Goal: Task Accomplishment & Management: Use online tool/utility

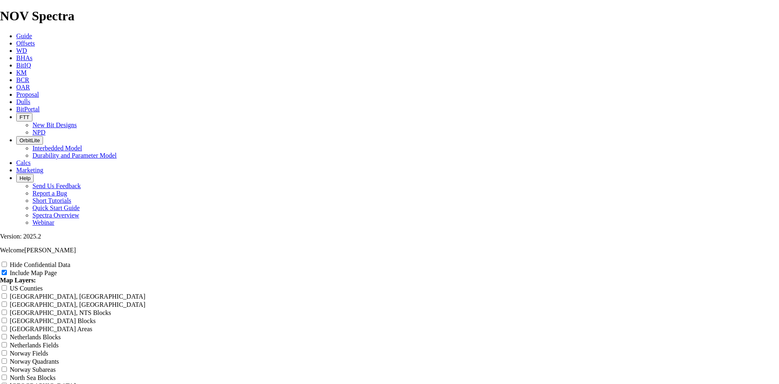
scroll to position [1218, 0]
click at [35, 40] on span "Offsets" at bounding box center [25, 43] width 19 height 7
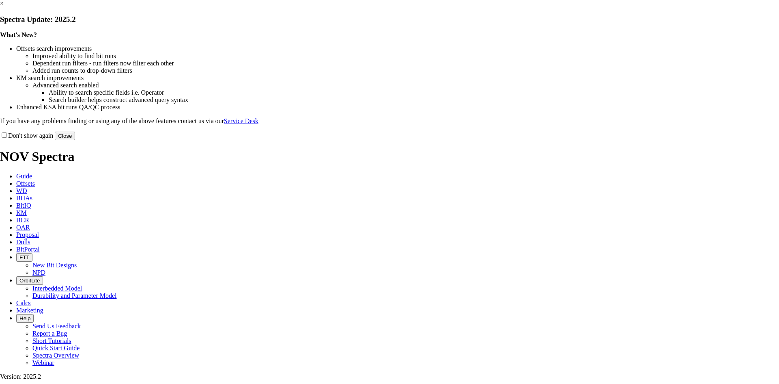
click at [75, 140] on button "Close" at bounding box center [65, 136] width 20 height 9
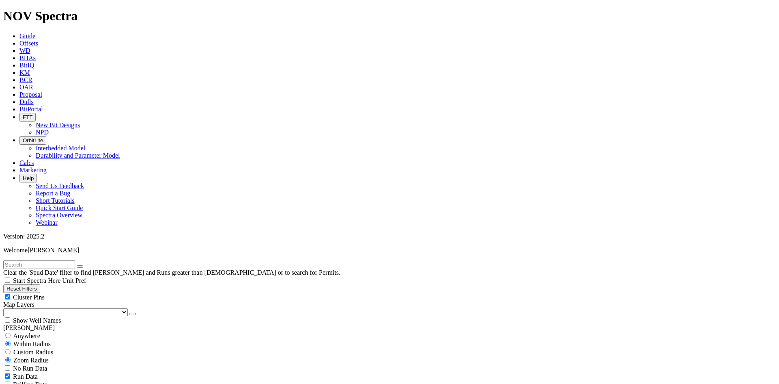
click at [40, 284] on button "Reset Filters" at bounding box center [21, 288] width 37 height 9
select select
checkbox input "true"
type input "[DATE]"
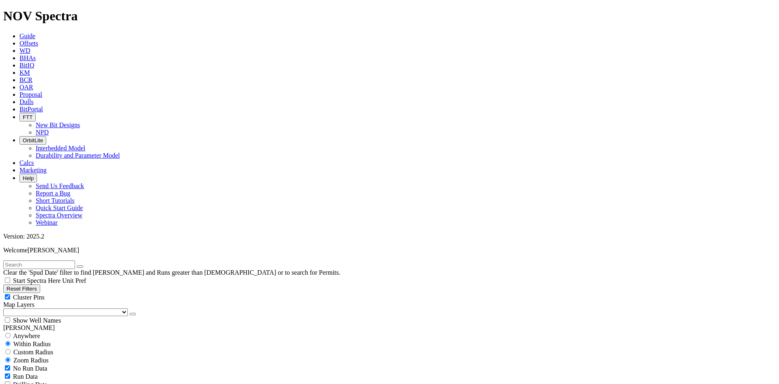
select select
click at [40, 284] on button "Reset Filters" at bounding box center [21, 288] width 37 height 9
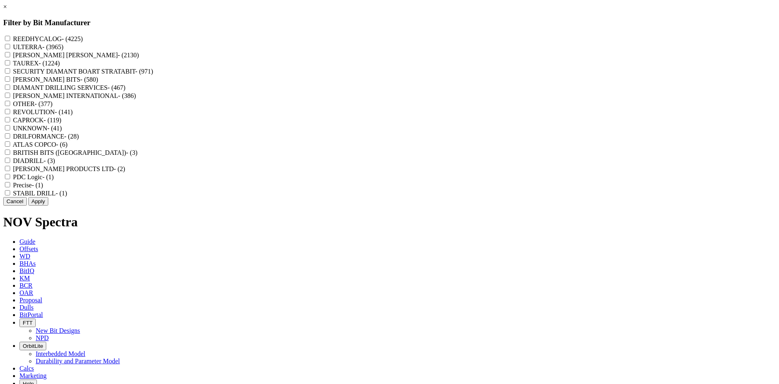
click at [83, 41] on label "REEDHYCALOG - (4225)" at bounding box center [48, 38] width 70 height 7
click at [10, 41] on input "REEDHYCALOG - (4225)" at bounding box center [7, 38] width 5 height 5
checkbox input "true"
click at [48, 205] on button "Apply" at bounding box center [38, 201] width 20 height 9
checkbox input "false"
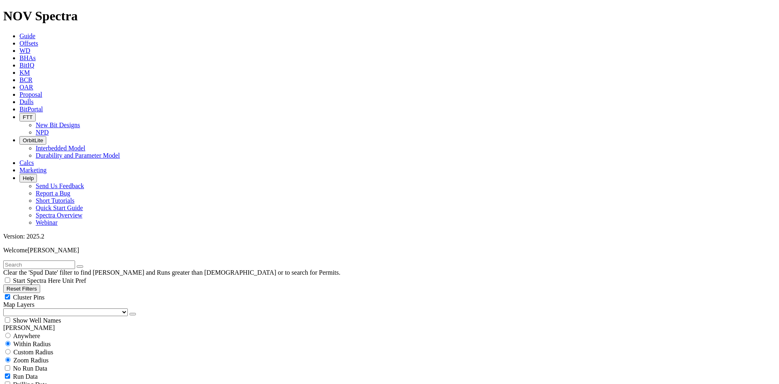
select select "? number:8.75 ?"
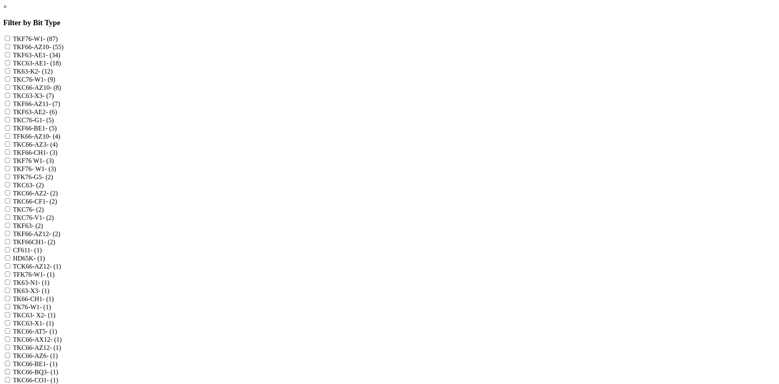
click at [60, 58] on label "TKF63-AE1 - (34)" at bounding box center [36, 55] width 47 height 7
click at [10, 57] on input "TKF63-AE1 - (34)" at bounding box center [7, 54] width 5 height 5
checkbox input "true"
click at [61, 67] on label "TKC63-AE1 - (18)" at bounding box center [37, 63] width 48 height 7
click at [10, 65] on input "TKC63-AE1 - (18)" at bounding box center [7, 62] width 5 height 5
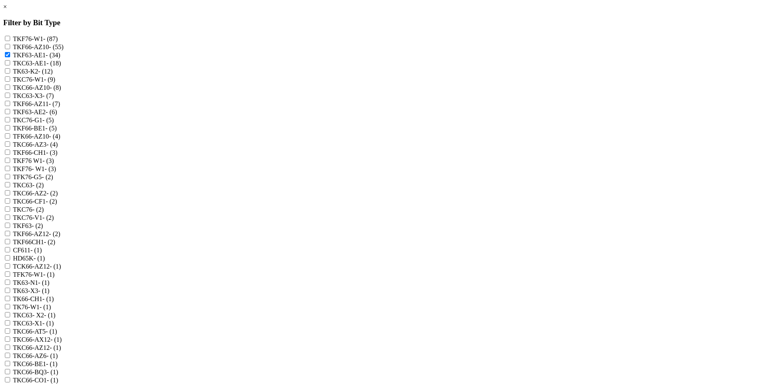
checkbox input "true"
click at [57, 115] on label "TKF63-AE2 - (6)" at bounding box center [35, 111] width 44 height 7
click at [10, 114] on input "TKF63-AE2 - (6)" at bounding box center [7, 111] width 5 height 5
checkbox input "true"
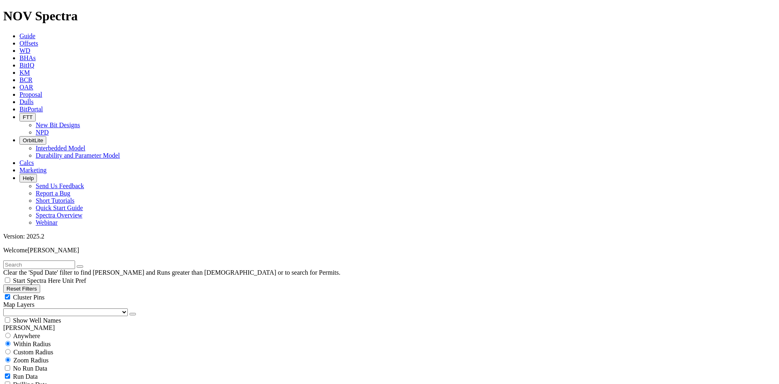
scroll to position [3846, 0]
click at [104, 293] on div "Cluster Pins" at bounding box center [389, 297] width 773 height 8
checkbox input "false"
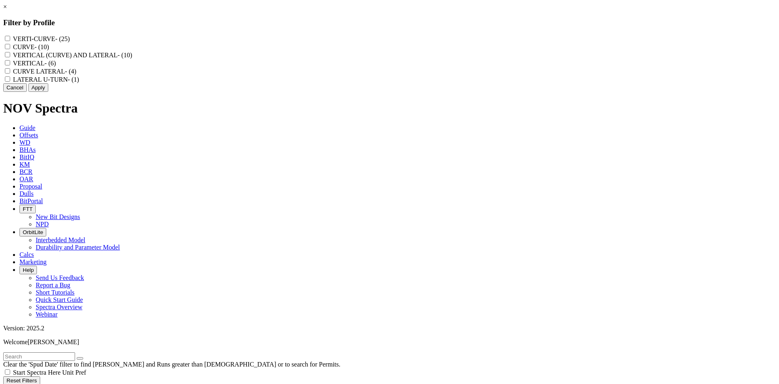
click at [70, 38] on label "VERTI-CURVE - (25)" at bounding box center [41, 38] width 57 height 7
click at [10, 38] on input "VERTI-CURVE - (25)" at bounding box center [7, 38] width 5 height 5
checkbox input "true"
click at [132, 58] on label "VERTICAL (CURVE) AND LATERAL - (10)" at bounding box center [72, 55] width 119 height 7
click at [10, 57] on LATERAL "VERTICAL (CURVE) AND LATERAL - (10)" at bounding box center [7, 54] width 5 height 5
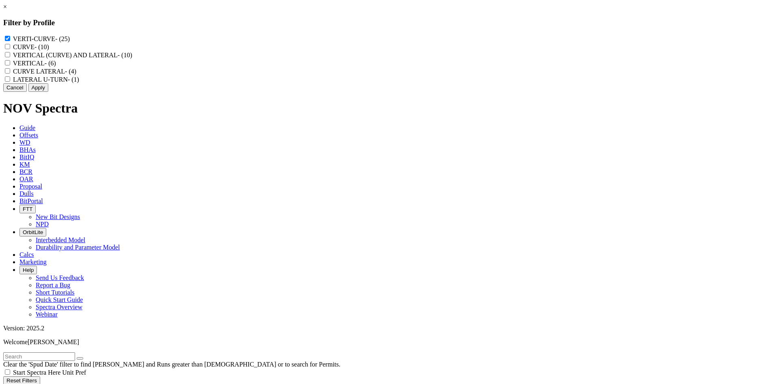
checkbox LATERAL "true"
click at [76, 75] on label "CURVE LATERAL - (4)" at bounding box center [44, 71] width 63 height 7
click at [10, 73] on LATERAL "CURVE LATERAL - (4)" at bounding box center [7, 70] width 5 height 5
checkbox LATERAL "true"
click at [56, 67] on label "VERTICAL - (6)" at bounding box center [34, 63] width 43 height 7
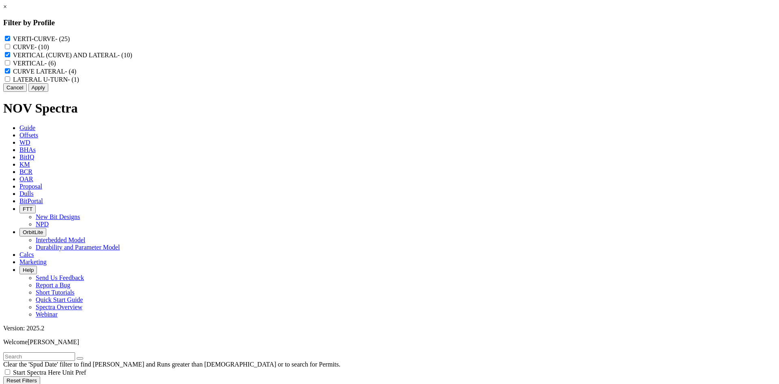
click at [10, 65] on input "VERTICAL - (6)" at bounding box center [7, 62] width 5 height 5
checkbox input "true"
click at [48, 92] on button "Apply" at bounding box center [38, 87] width 20 height 9
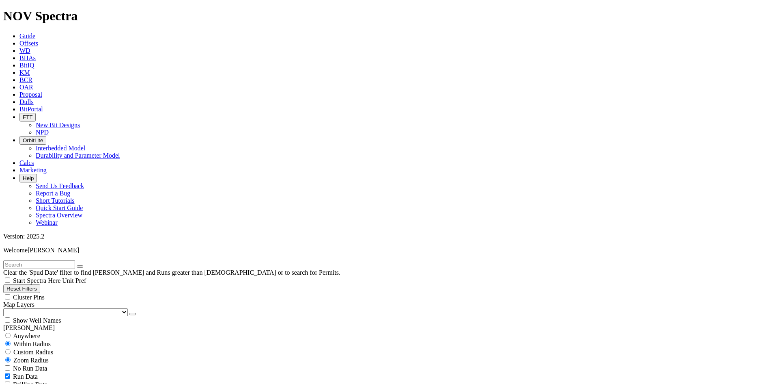
scroll to position [2950, 0]
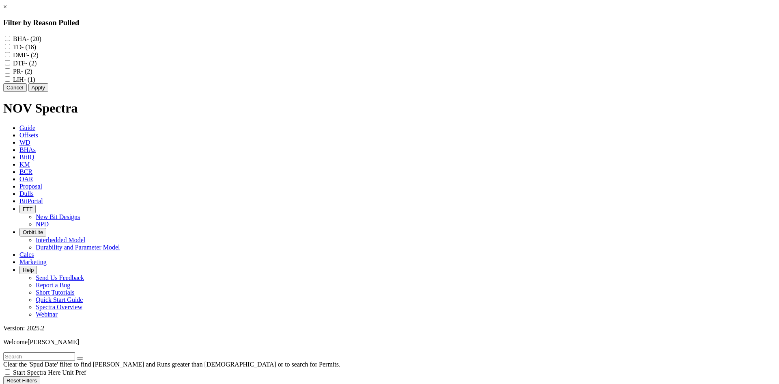
click at [10, 82] on input "LIH - (1)" at bounding box center [7, 78] width 5 height 5
checkbox input "true"
click at [10, 65] on input "DTF - (2)" at bounding box center [7, 62] width 5 height 5
checkbox input "true"
click at [27, 92] on button "Cancel" at bounding box center [15, 87] width 24 height 9
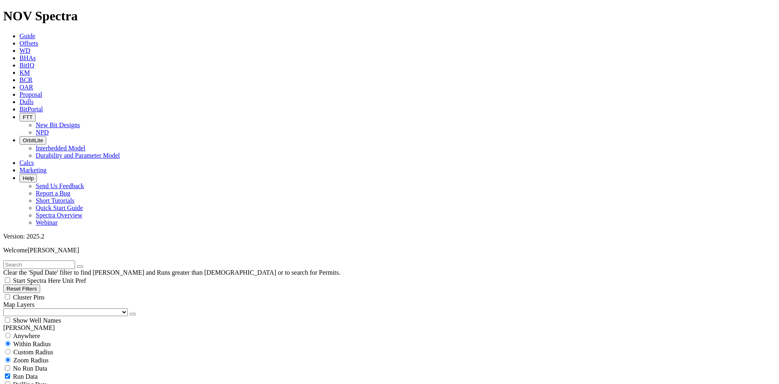
drag, startPoint x: 759, startPoint y: 60, endPoint x: 654, endPoint y: 316, distance: 276.5
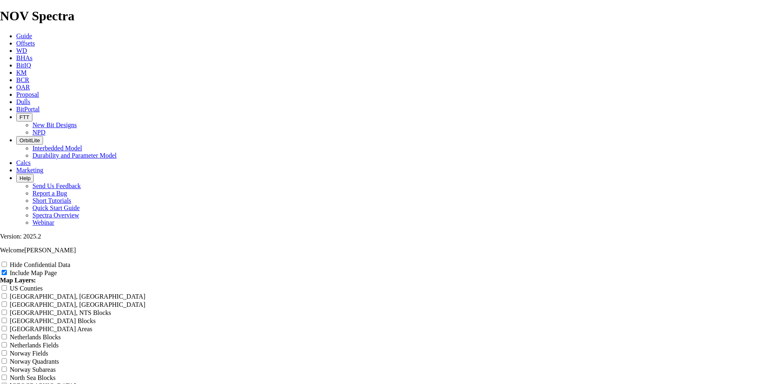
click at [709, 260] on div "Hide Confidential Data" at bounding box center [389, 264] width 779 height 8
click at [7, 261] on input "Hide Confidential Data" at bounding box center [4, 263] width 5 height 5
checkbox input "true"
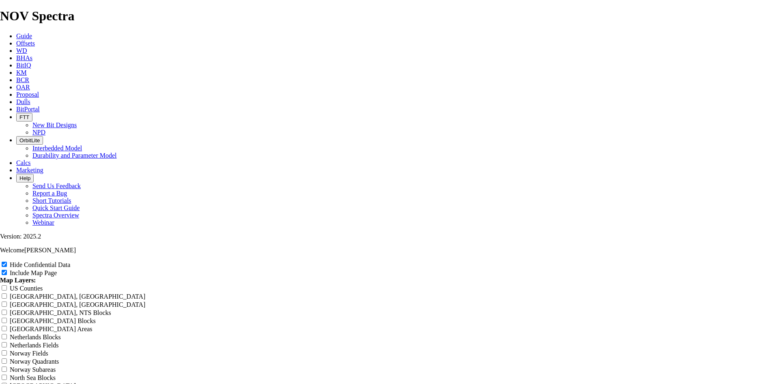
drag, startPoint x: 458, startPoint y: 55, endPoint x: 263, endPoint y: 73, distance: 195.7
type input "8"
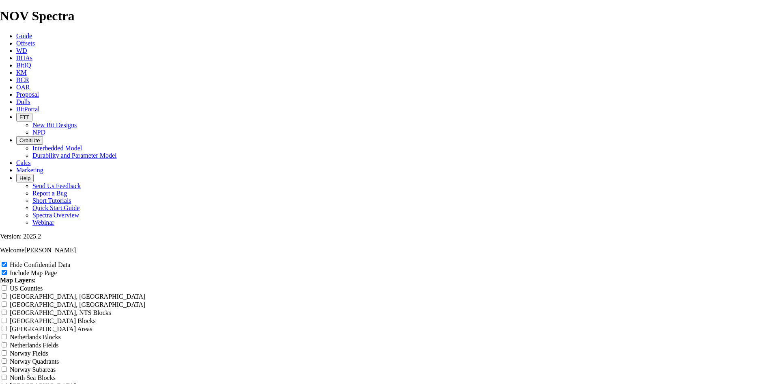
type input "8"
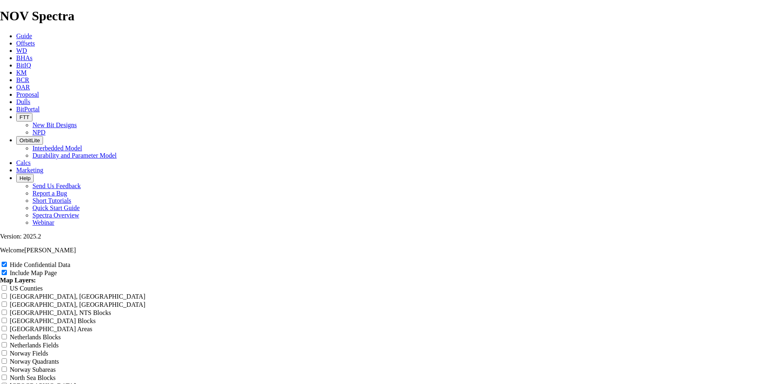
type input "8."
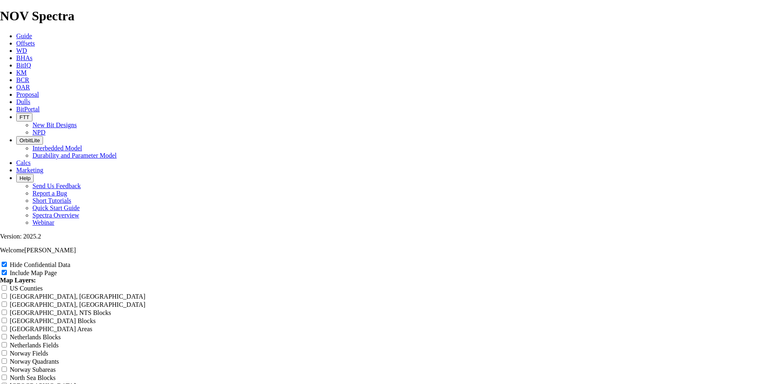
type input "8."
type input "8.7"
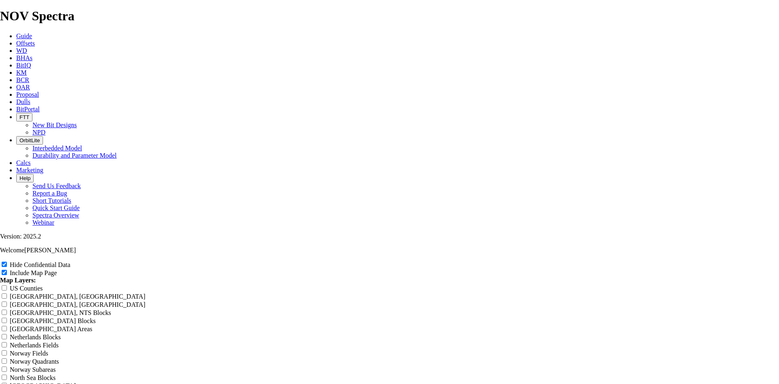
type input "8.7"
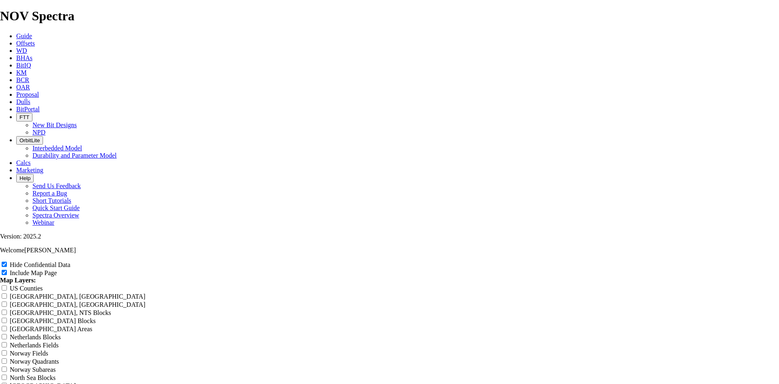
type input "8.7"
type input "8.75"
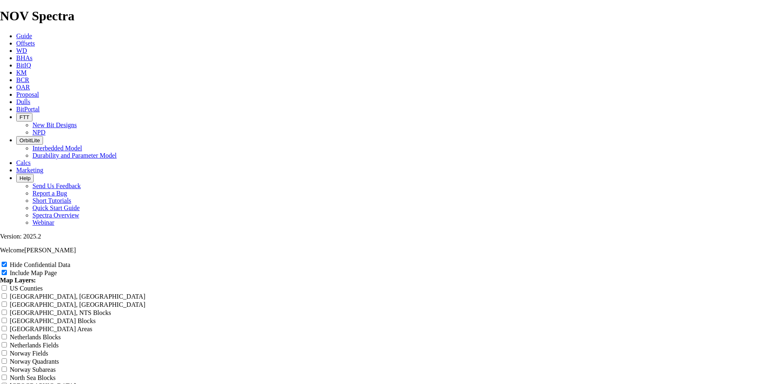
type input "8.75"
type input "8.75 T"
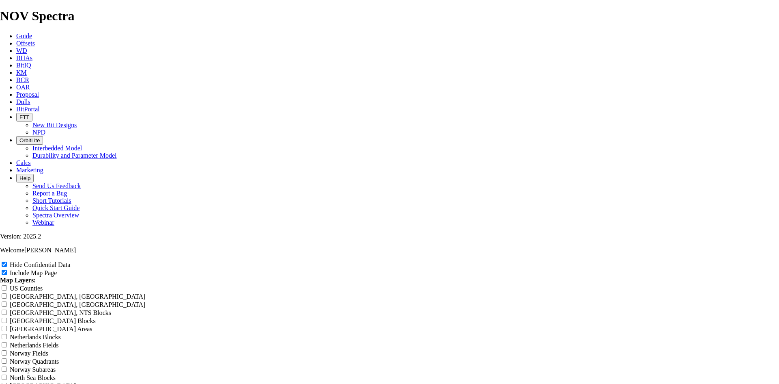
type input "8.75 T"
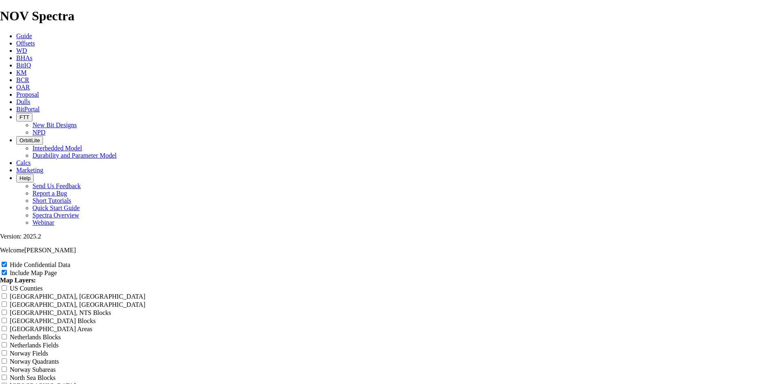
type input "8.75 T"
type input "8.75 TK"
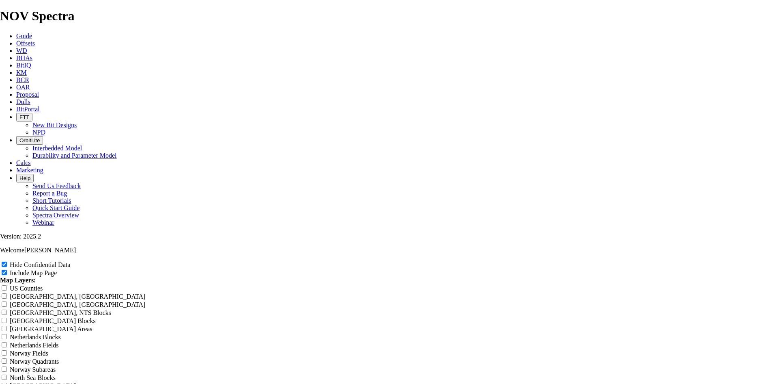
type input "8.75 TK"
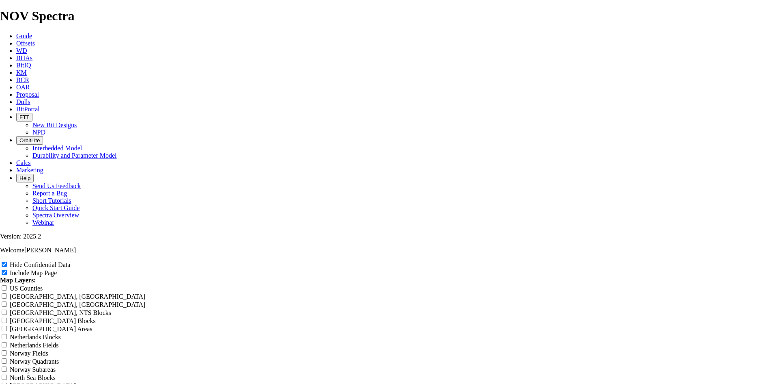
type input "8.75 TKF"
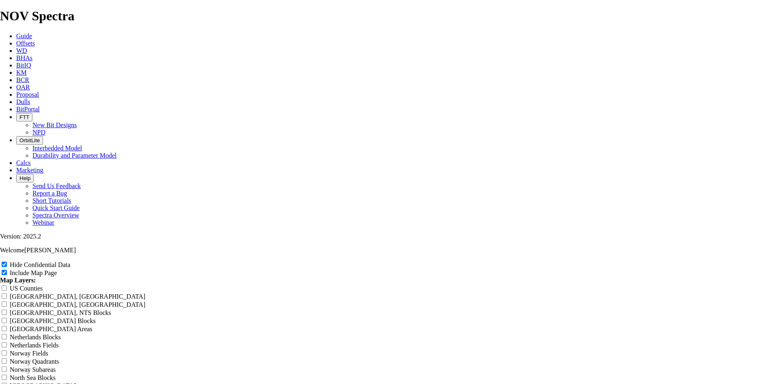
type input "8.75 TKF"
type input "8.75 TKF6"
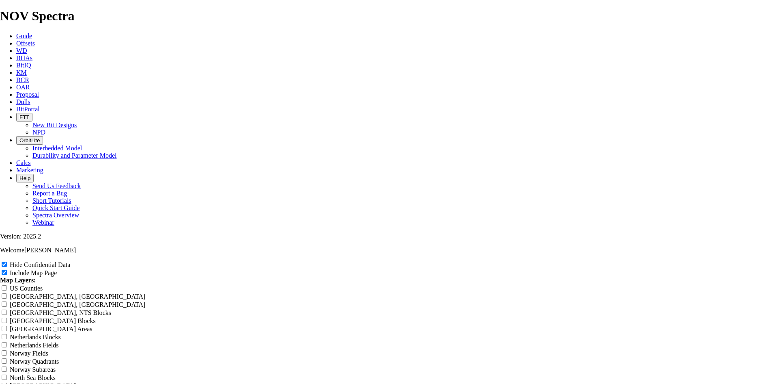
type input "8.75 TKF6"
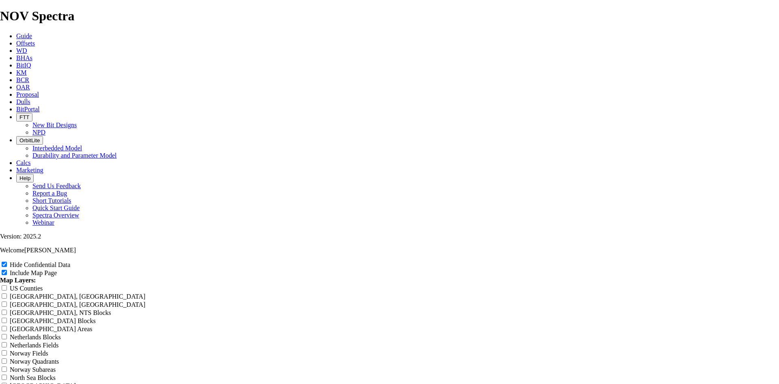
type input "8.75 TKF6"
type input "8.75 TKF63"
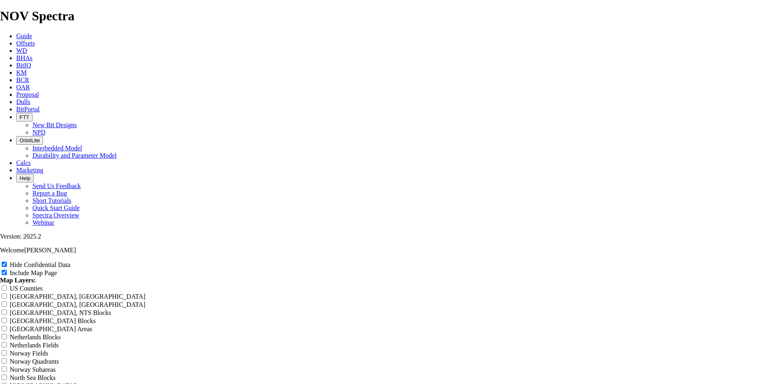
type input "8.75 TKF63"
type input "8.75 TKF63-"
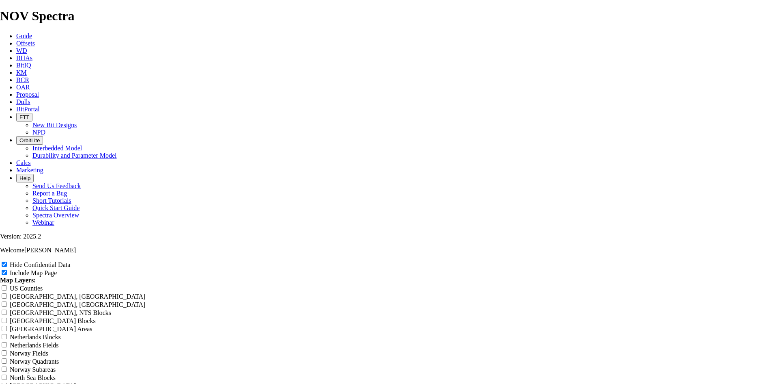
type input "8.75 TKF63-"
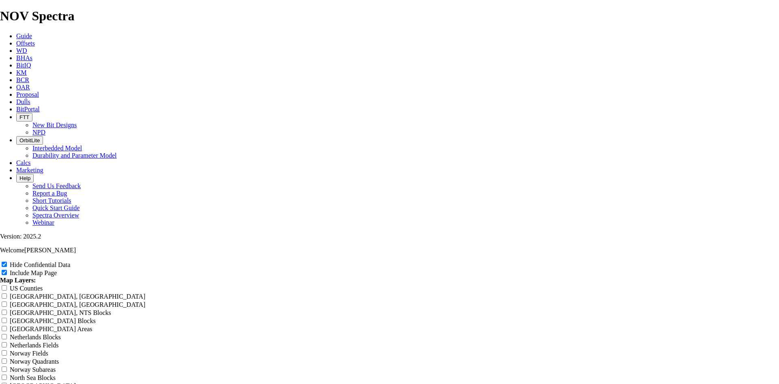
type input "8.75 TKF63-"
type input "8.75 TKF63-A"
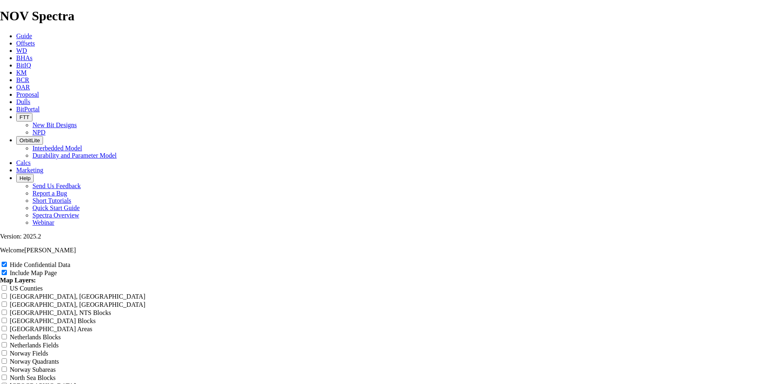
type input "8.75 TKF63-A"
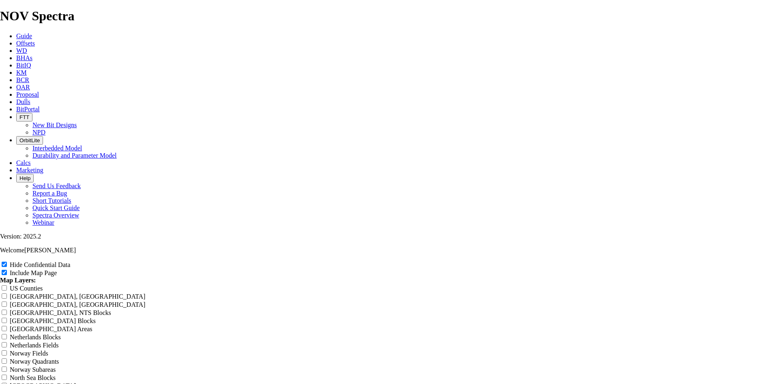
type input "8.75 TKF63-AE"
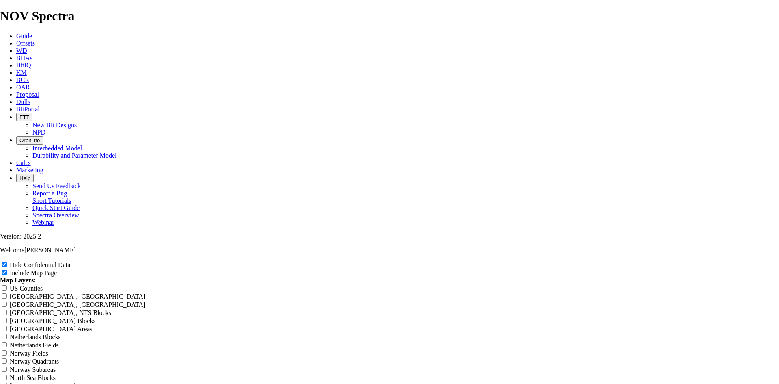
type input "8.75 TKF63-AE"
type input "8.75 TKF63-AE M"
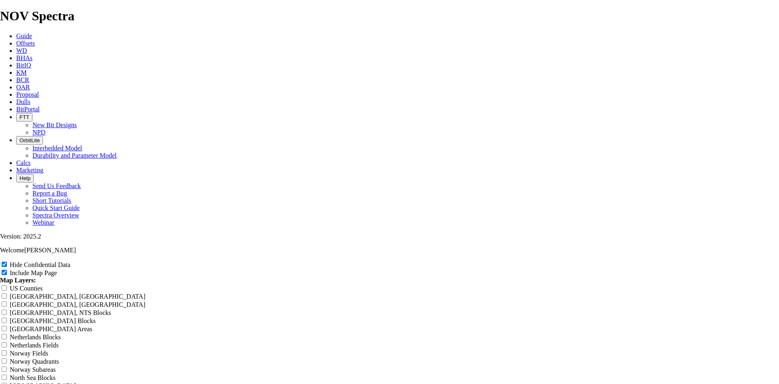
type input "8.75 TKF63-AE M"
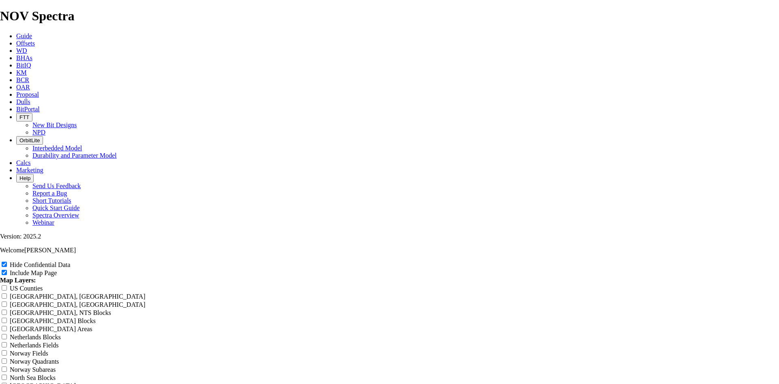
type input "8.75 TKF63-AE M"
type input "8.75 TKF63-AE Mi"
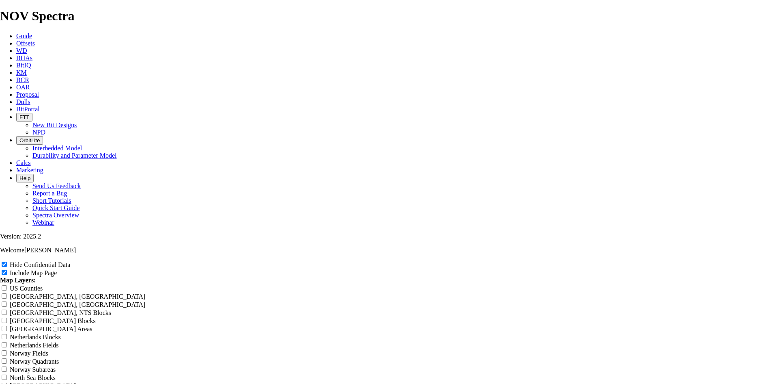
type input "8.75 TKF63-AE Mi"
type input "8.75 TKF63-AE Mid"
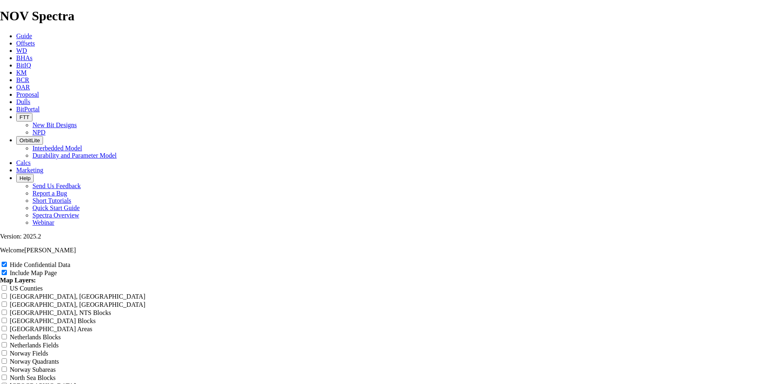
type input "8.75 TKF63-AE Mid"
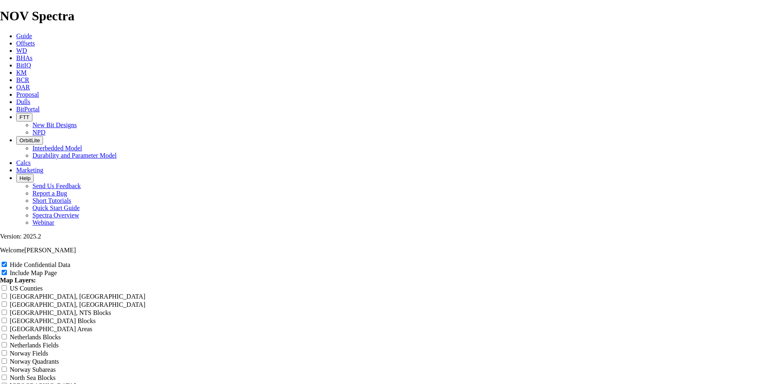
type input "8.75 TKF63-AE Mid"
type input "8.75 TKF63-AE Midl"
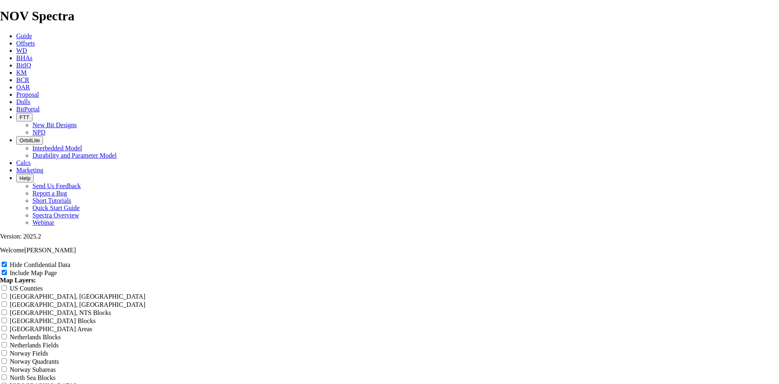
type input "8.75 TKF63-AE Midl"
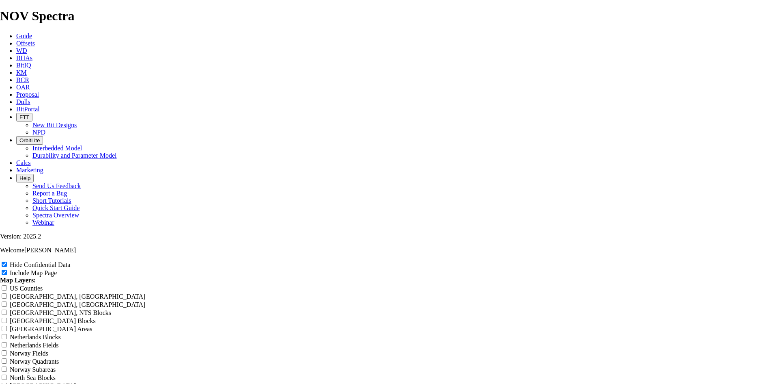
type input "8.75 TKF63-[PERSON_NAME]"
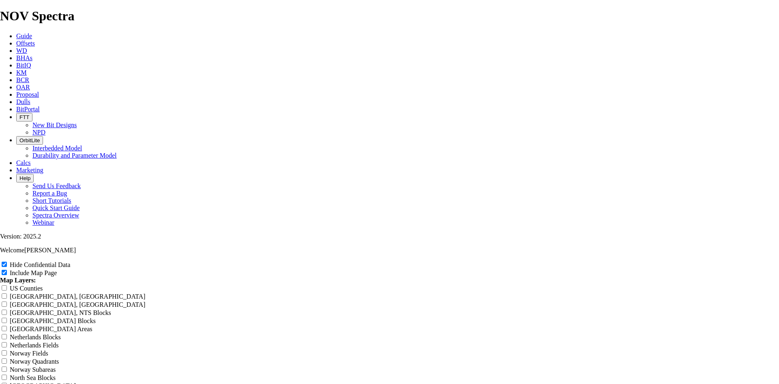
type input "8.75 TKF63-[PERSON_NAME]"
type input "8.75 TKF63-AE Midlan"
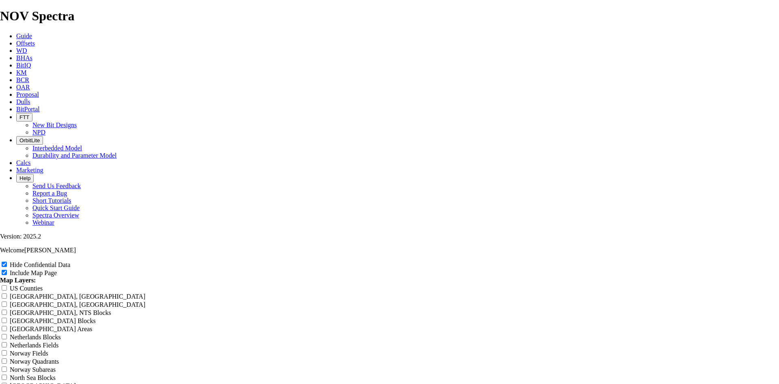
type input "8.75 TKF63-AE Midlan"
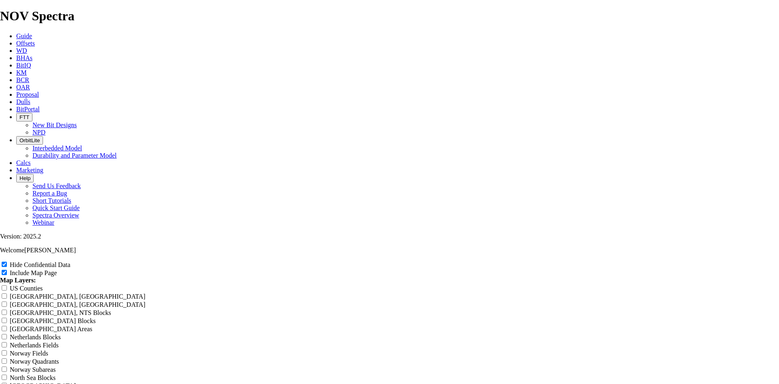
type input "8.75 TKF63-AE Midlan"
type input "8.75 TKF63-AE Midland"
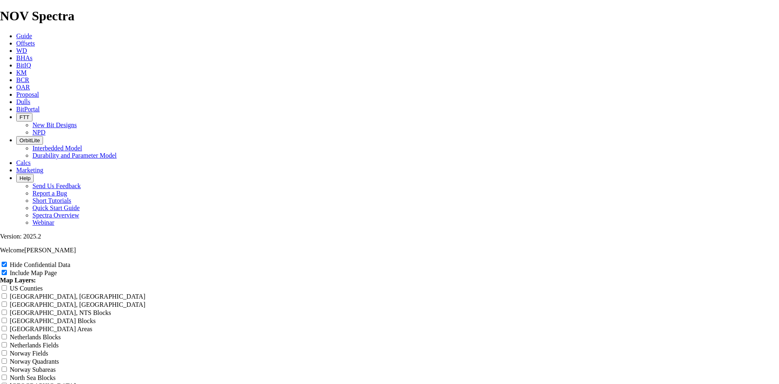
type input "8.75 TKF63-AE Midland"
type input "8.75 TKF63-AE Midland B"
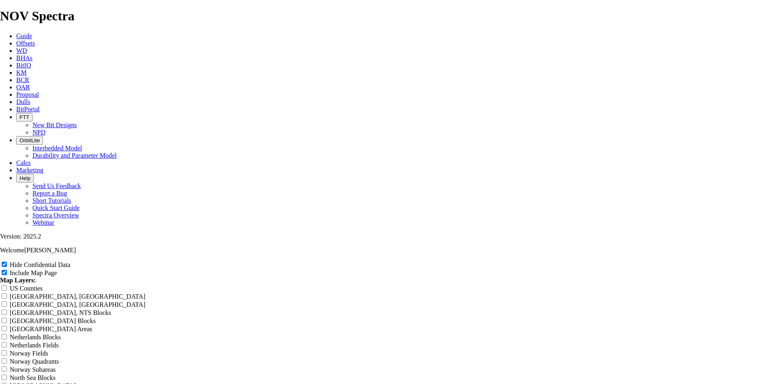
type input "8.75 TKF63-AE Midland B"
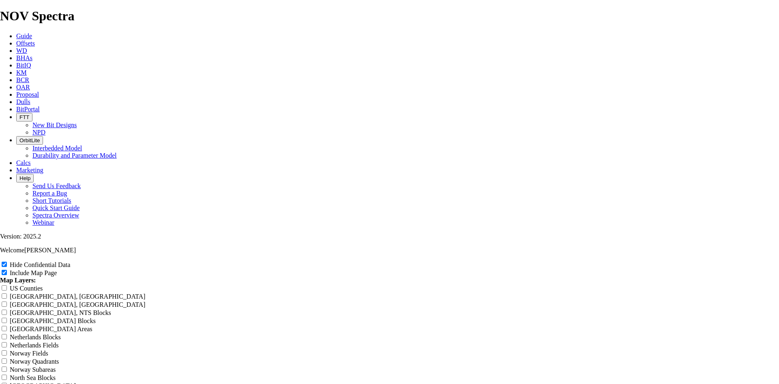
type input "8.75 TKF63-AE Midland B"
type input "8.75 TKF63-AE Midland Ba"
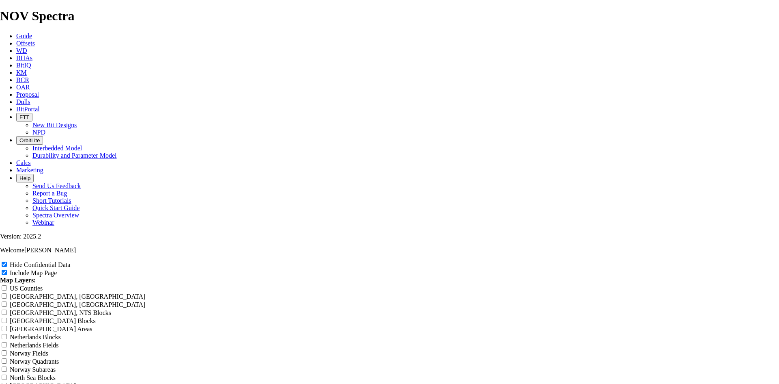
type input "8.75 TKF63-AE Midland Ba"
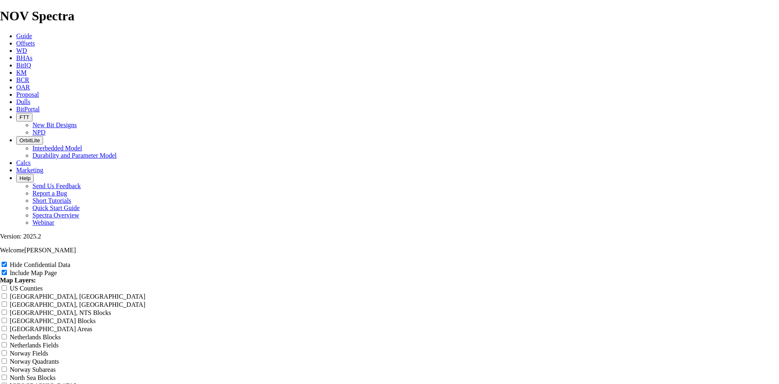
type input "8.75 TKF63-AE [GEOGRAPHIC_DATA]"
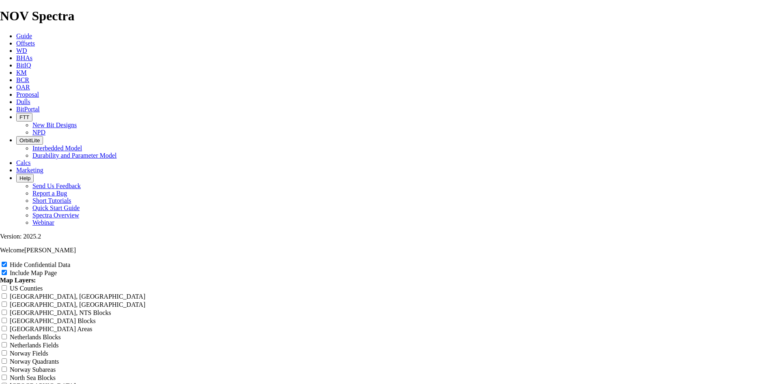
scroll to position [1543, 0]
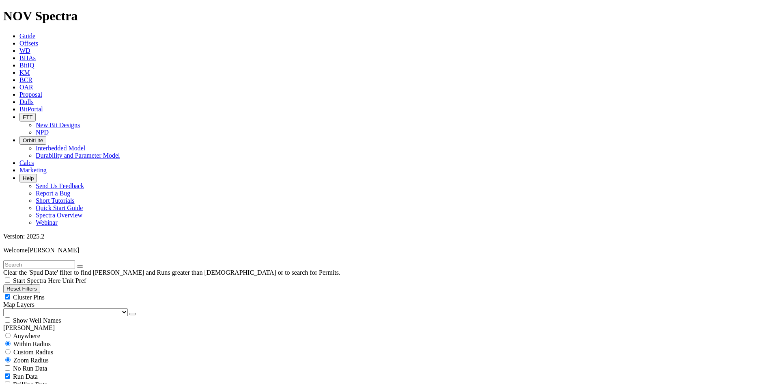
click at [133, 314] on icon "button" at bounding box center [133, 314] width 0 height 0
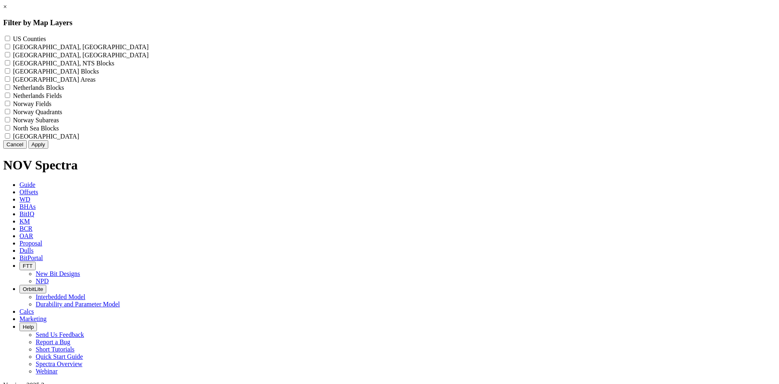
click at [46, 40] on label "US Counties - ()" at bounding box center [29, 38] width 33 height 7
click at [10, 40] on Counties "US Counties - ()" at bounding box center [7, 38] width 5 height 5
click at [48, 149] on button "Apply" at bounding box center [38, 144] width 20 height 9
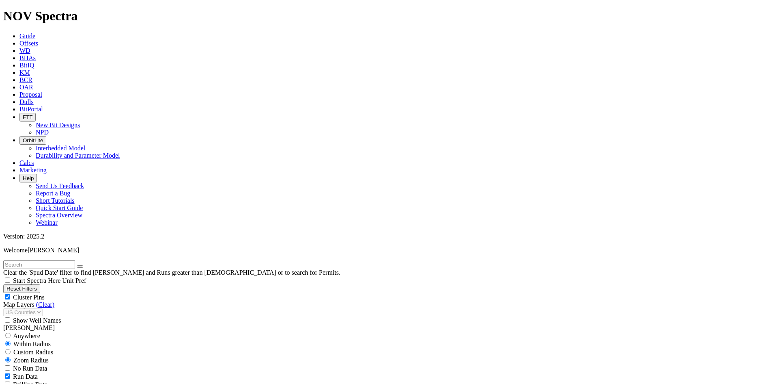
scroll to position [187, 0]
click at [40, 284] on button "Reset Filters" at bounding box center [21, 288] width 37 height 9
checkbox input "true"
select select
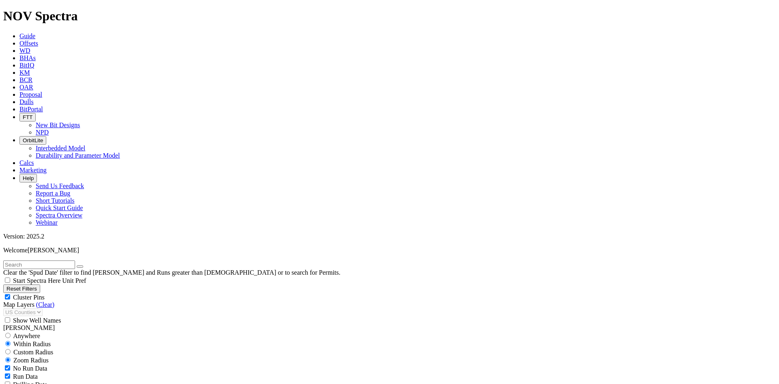
select select
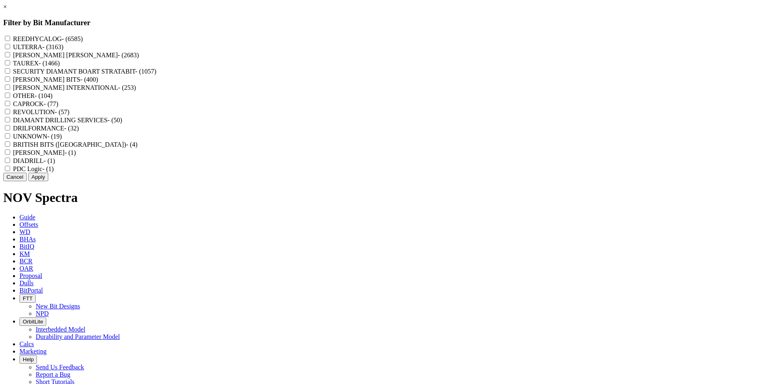
click at [83, 39] on label "REEDHYCALOG - (6585)" at bounding box center [48, 38] width 70 height 7
click at [10, 39] on input "REEDHYCALOG - (6585)" at bounding box center [7, 38] width 5 height 5
checkbox input "true"
click at [48, 181] on button "Apply" at bounding box center [38, 177] width 20 height 9
checkbox input "false"
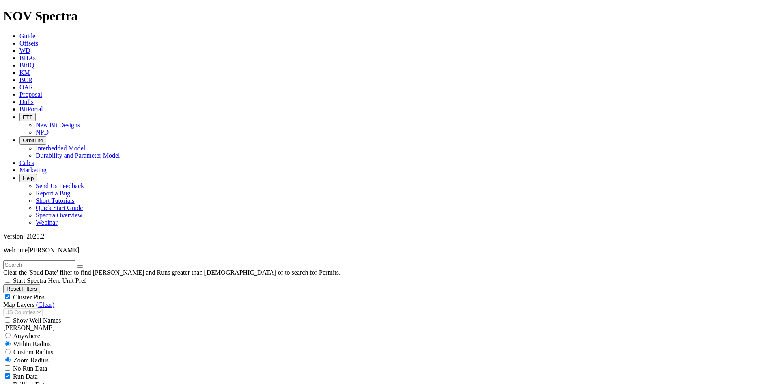
scroll to position [135196, 0]
select select "? number:8.5 ?"
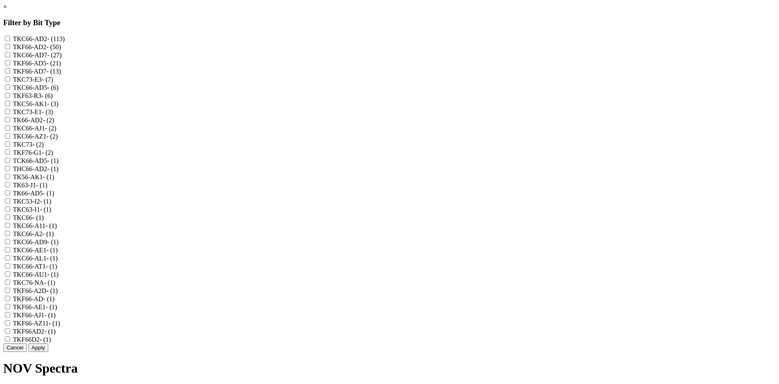
click at [62, 58] on label "TKC66-AD7 - (27)" at bounding box center [37, 55] width 49 height 7
click at [10, 57] on input "TKC66-AD7 - (27)" at bounding box center [7, 54] width 5 height 5
checkbox input "true"
click at [61, 75] on label "TKF66-AD7 - (13)" at bounding box center [37, 71] width 48 height 7
click at [10, 73] on input "TKF66-AD7 - (13)" at bounding box center [7, 70] width 5 height 5
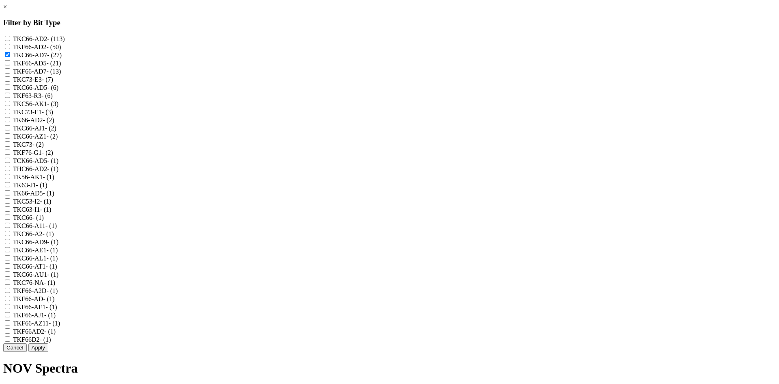
checkbox input "true"
click at [48, 352] on button "Apply" at bounding box center [38, 347] width 20 height 9
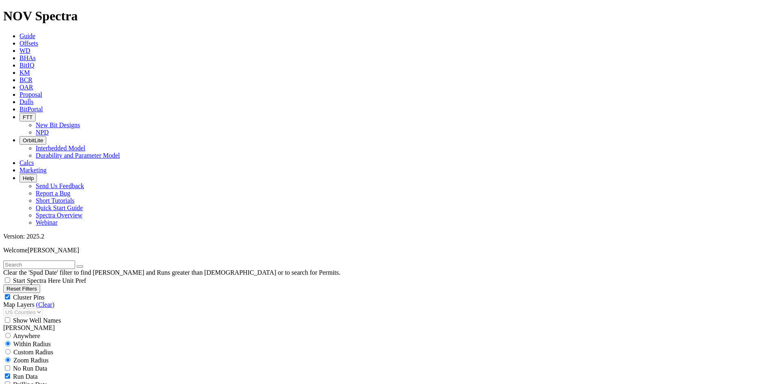
scroll to position [2390, 0]
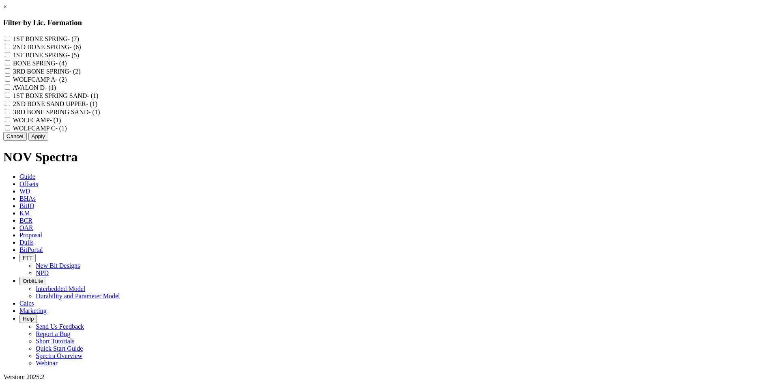
click at [81, 48] on label "2ND BONE SPRING - (6)" at bounding box center [47, 46] width 68 height 7
click at [10, 48] on SPRING "2ND BONE SPRING - (6)" at bounding box center [7, 46] width 5 height 5
checkbox SPRING "true"
click at [79, 58] on label "1ST BONE SPRING - (5)" at bounding box center [46, 55] width 66 height 7
click at [10, 57] on SPRING "1ST BONE SPRING - (5)" at bounding box center [7, 54] width 5 height 5
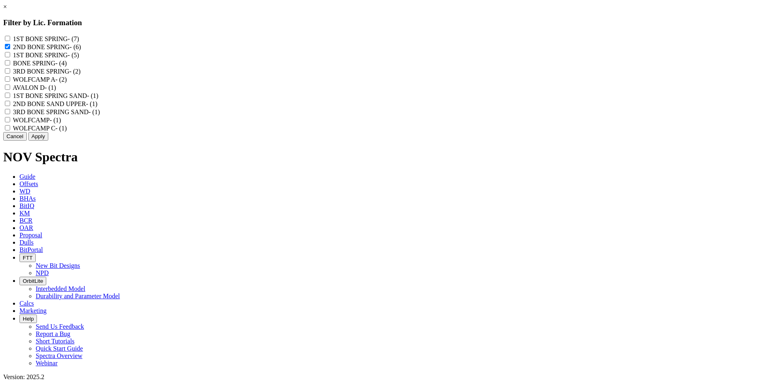
checkbox SPRING "true"
click at [79, 37] on label "1ST BONE SPRING - (7)" at bounding box center [46, 38] width 66 height 7
click at [10, 37] on "1ST BONE SPRING - (7)" at bounding box center [7, 38] width 5 height 5
checkbox "true"
click at [81, 75] on label "3RD BONE SPRING - (2)" at bounding box center [47, 71] width 68 height 7
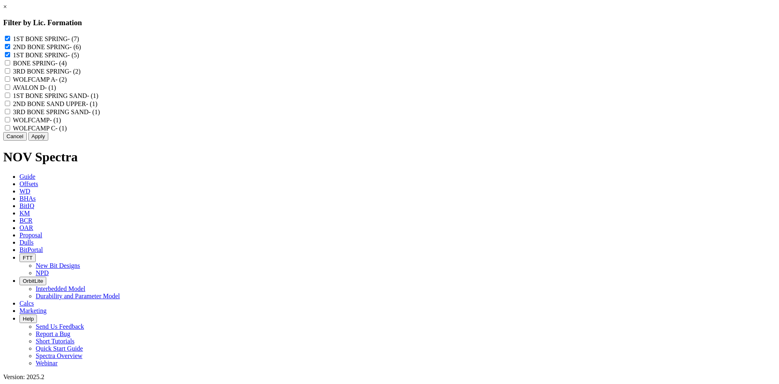
click at [10, 73] on SPRING "3RD BONE SPRING - (2)" at bounding box center [7, 70] width 5 height 5
checkbox SPRING "true"
click at [67, 67] on label "BONE SPRING - (4)" at bounding box center [40, 63] width 54 height 7
click at [10, 65] on SPRING "BONE SPRING - (4)" at bounding box center [7, 62] width 5 height 5
checkbox SPRING "true"
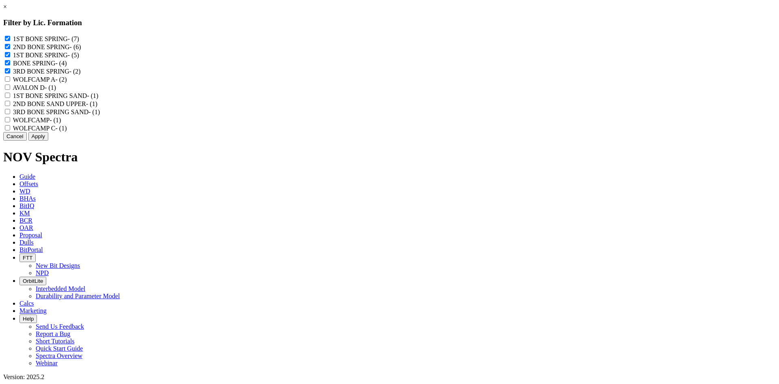
click at [97, 107] on label "2ND BONE SAND UPPER - (1)" at bounding box center [55, 103] width 84 height 7
click at [10, 106] on UPPER "2ND BONE SAND UPPER - (1)" at bounding box center [7, 103] width 5 height 5
checkbox UPPER "true"
click at [100, 115] on label "3RD BONE SPRING SAND - (1)" at bounding box center [56, 111] width 87 height 7
click at [10, 114] on "3RD BONE SPRING SAND - (1)" at bounding box center [7, 111] width 5 height 5
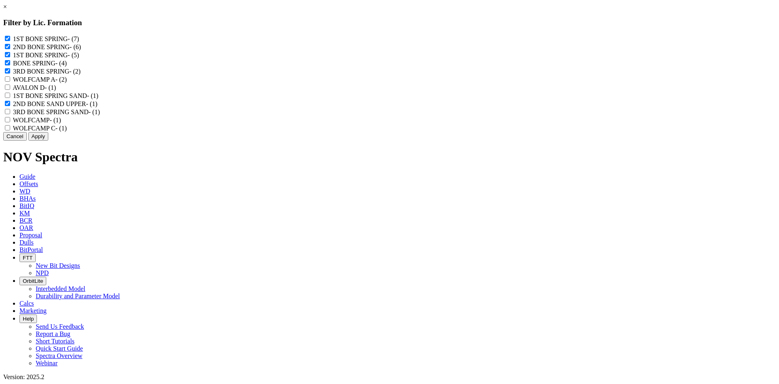
checkbox "true"
click at [98, 99] on label "1ST BONE SPRING SAND - (1)" at bounding box center [55, 95] width 85 height 7
click at [10, 98] on SAND "1ST BONE SPRING SAND - (1)" at bounding box center [7, 95] width 5 height 5
checkbox SAND "true"
click at [48, 140] on button "Apply" at bounding box center [38, 136] width 20 height 9
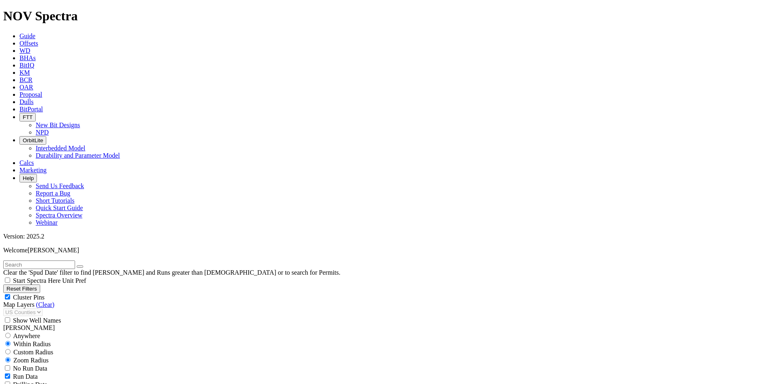
scroll to position [1942, 0]
click at [45, 293] on span "Cluster Pins" at bounding box center [29, 296] width 32 height 7
checkbox input "false"
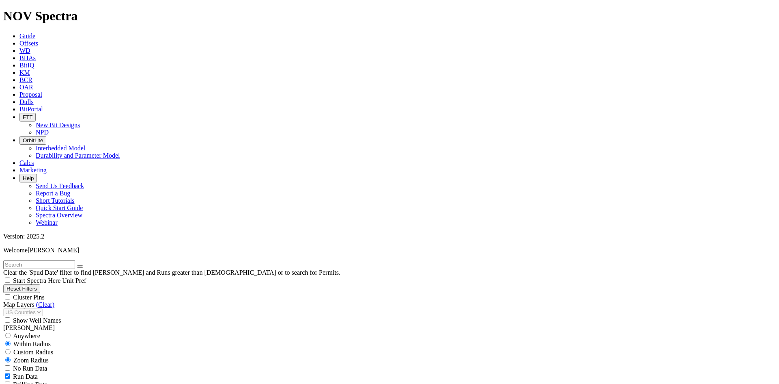
scroll to position [933, 0]
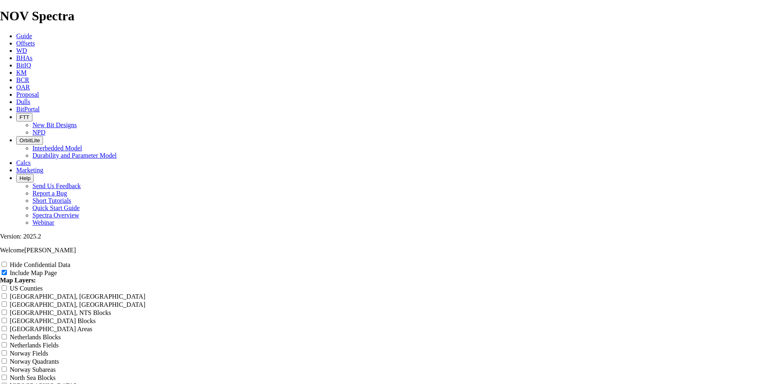
drag, startPoint x: 350, startPoint y: 57, endPoint x: 252, endPoint y: 45, distance: 99.0
type input "8"
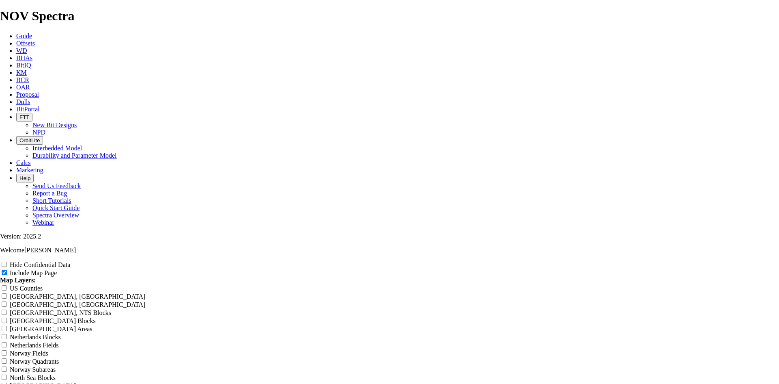
type input "8"
type input "8."
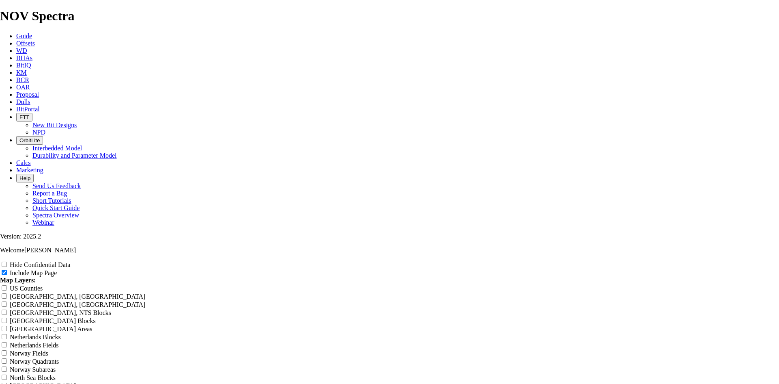
type input "8."
type input "8.5"
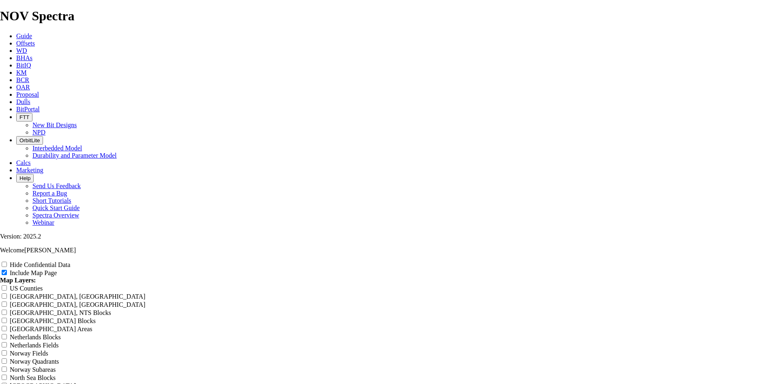
type input "8.5"
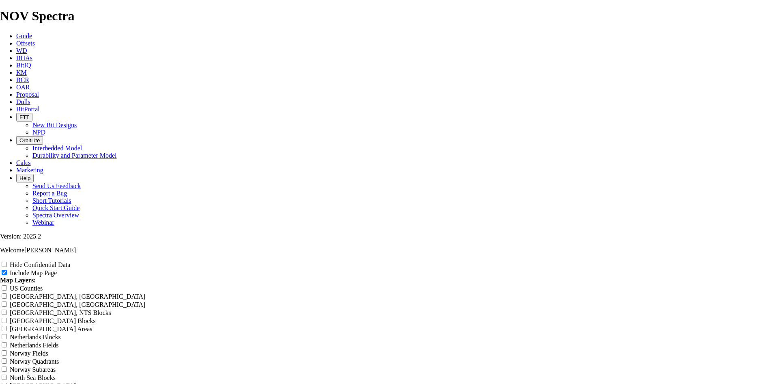
type input "8.5 T"
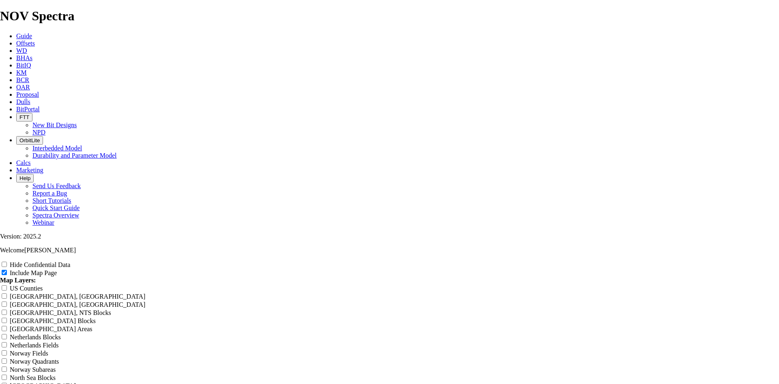
type input "8.5 T"
type input "8.5 TK"
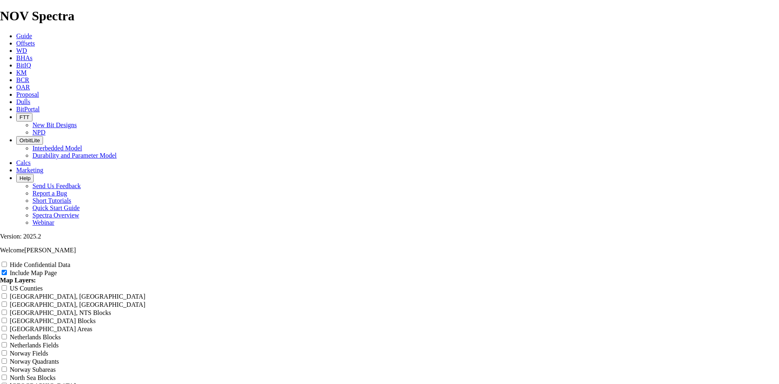
type input "8.5 TK"
type input "8.5 TKF"
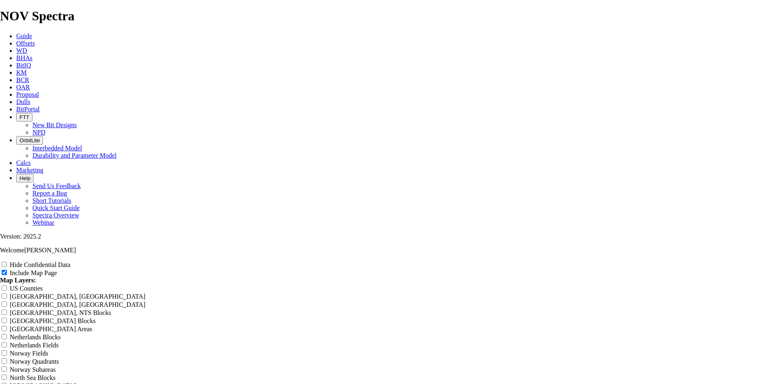
type input "8.5 TKF"
type input "8.5 TKF6"
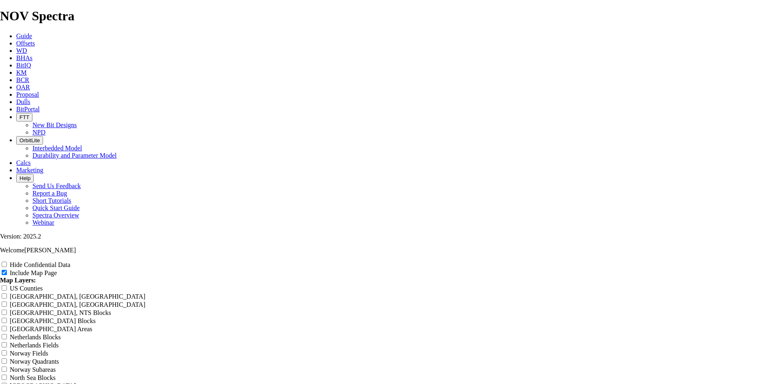
type input "8.5 TKF6"
type input "8.5 TKF66"
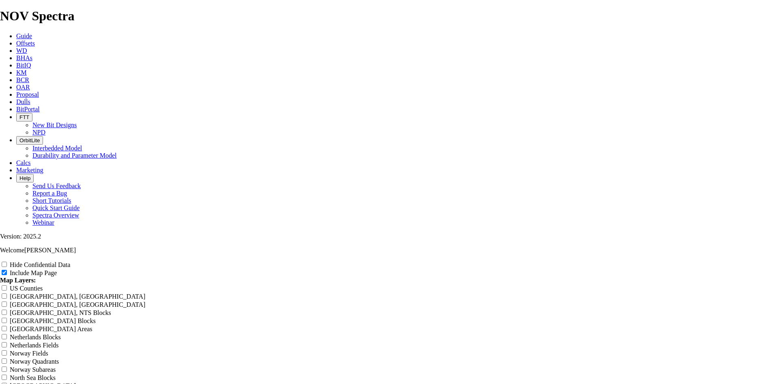
type input "8.5 TKF66"
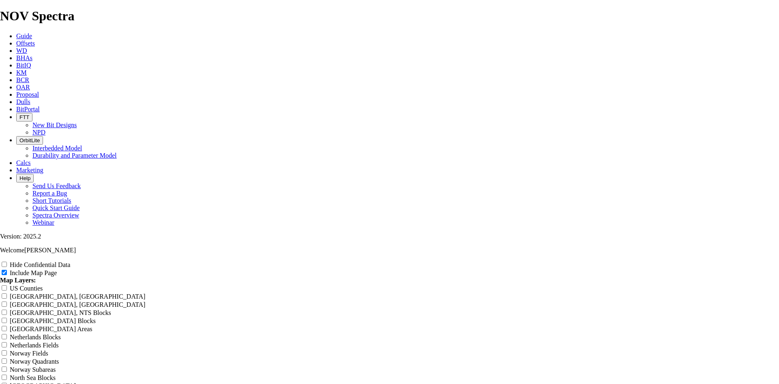
type input "8.5 TKF66-"
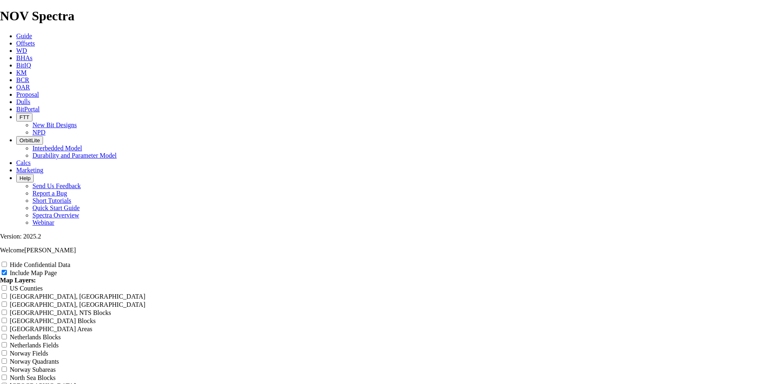
type input "8.5 TKF66-"
type input "8.5 TKF66-A"
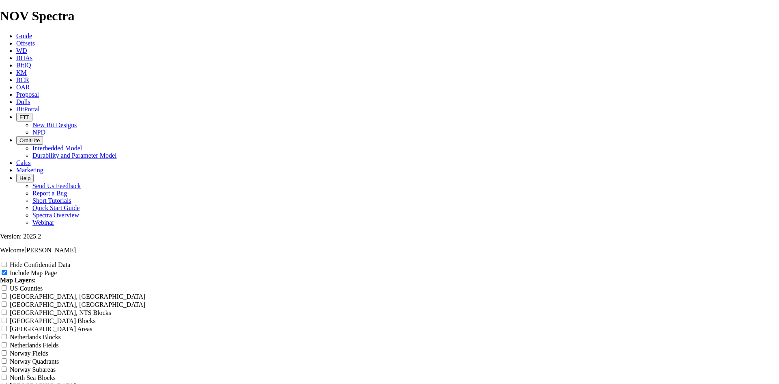
type input "8.5 TKF66-A"
type input "8.5 TKF66-AD"
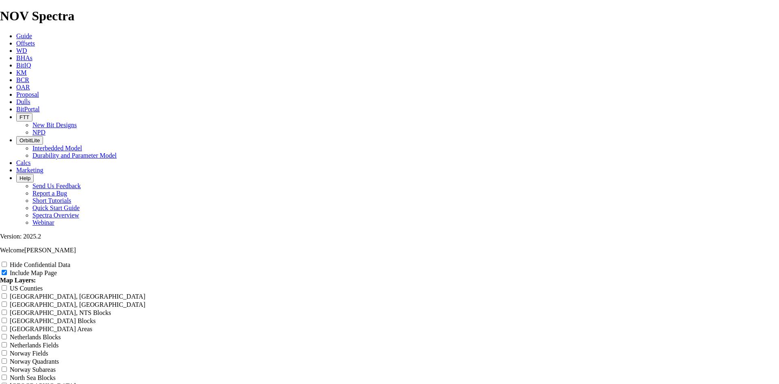
type input "8.5 TKF66-AD"
type input "8.5 TKF66-AD7"
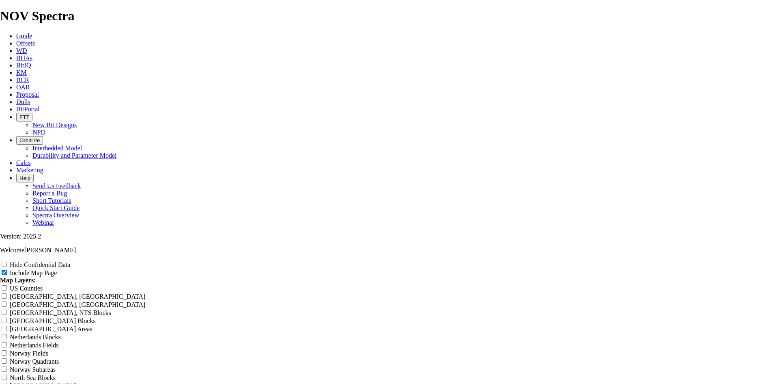
type input "8.5 TKF66-AD7"
type input "8.5 TKF66-AD7 B"
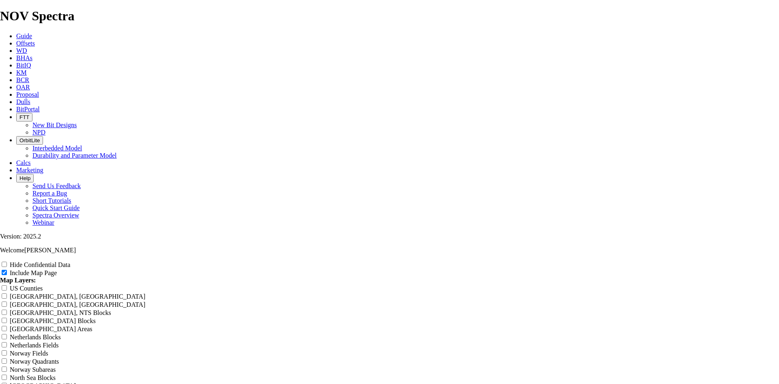
type input "8.5 TKF66-AD7 B"
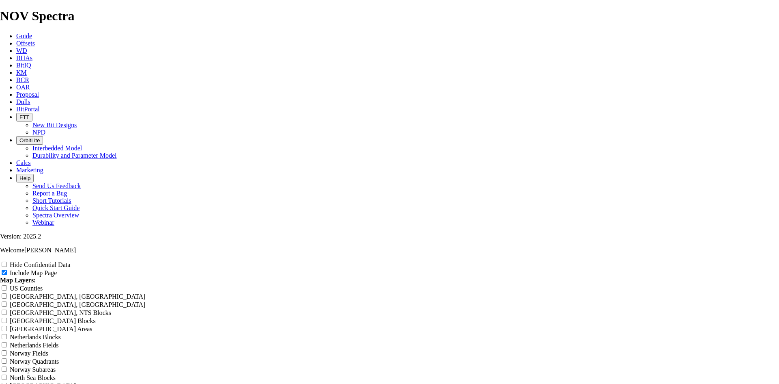
type input "8.5 TKF66-AD7 Bo"
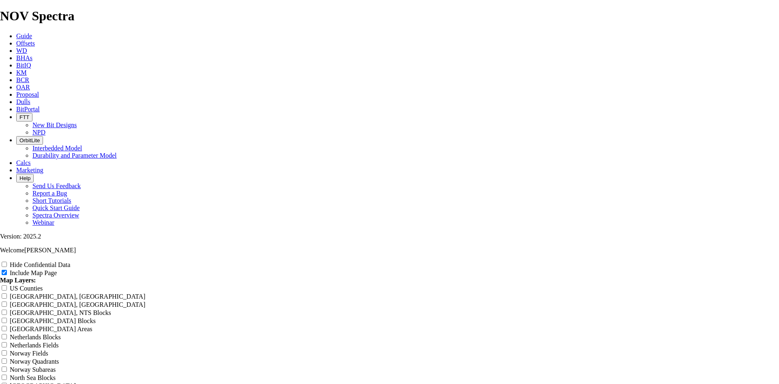
type input "8.5 TKF66-AD7 Bo"
type input "8.5 TKF66-AD7 Boe"
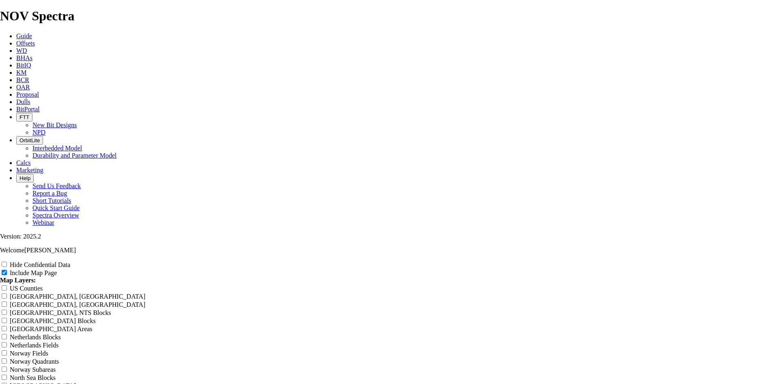
type input "8.5 TKF66-AD7 Boe"
type input "8.5 TKF66-AD7 Bo"
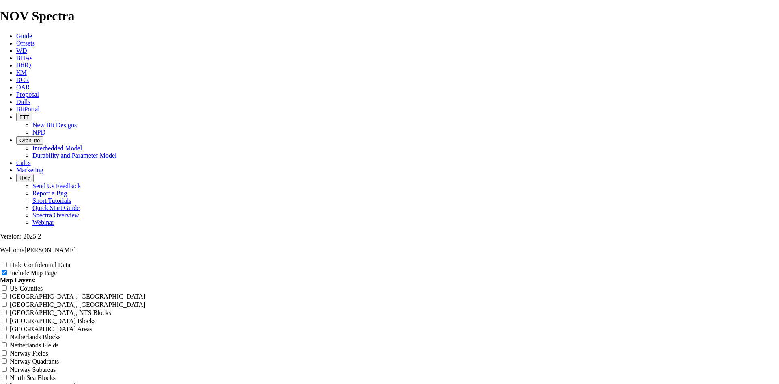
type input "8.5 TKF66-AD7 Bo"
type input "8.5 TKF66-AD7 Bon"
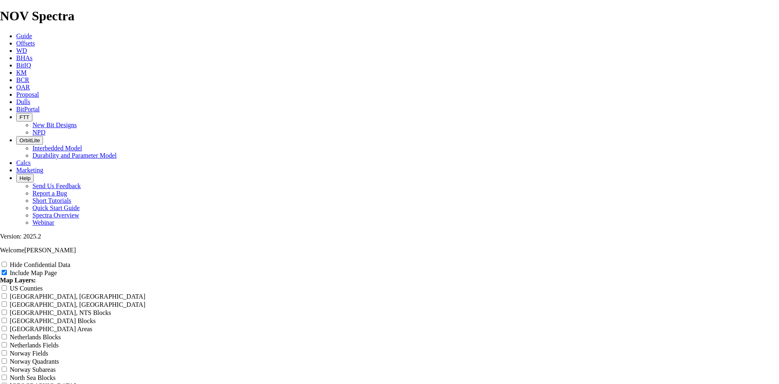
type input "8.5 TKF66-AD7 Bon"
type input "8.5 TKF66-AD7 Bone"
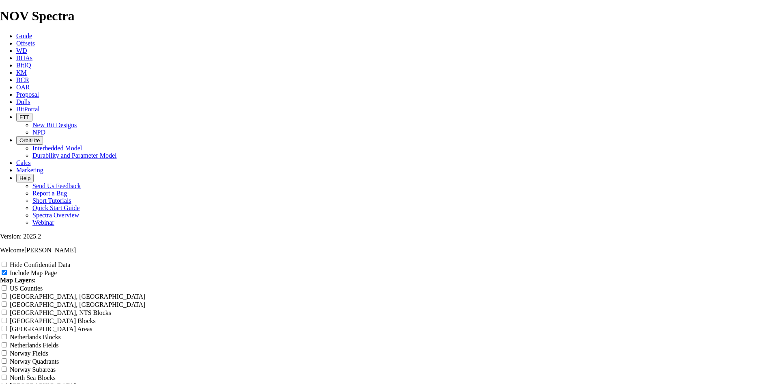
type input "8.5 TKF66-AD7 Bone"
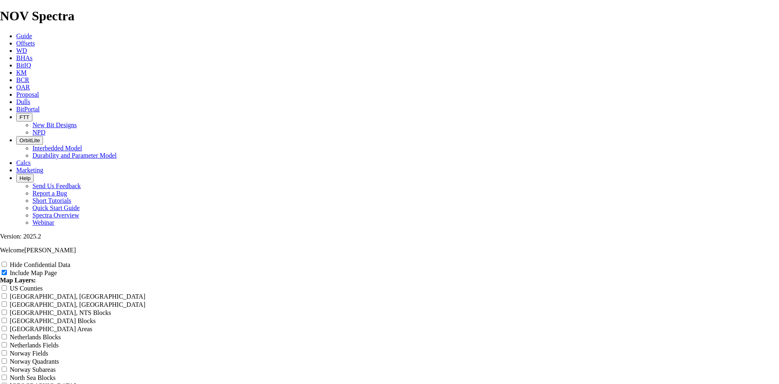
type input "8.5 TKF66-AD7 Bon"
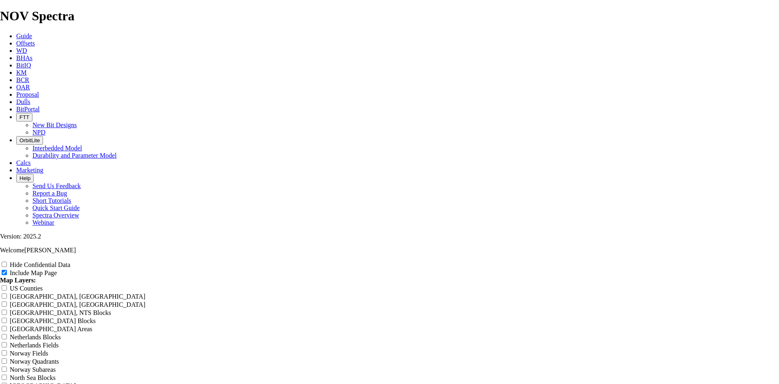
type input "8.5 TKF66-AD7 Bon"
type input "8.5 TKF66-AD7 Bo"
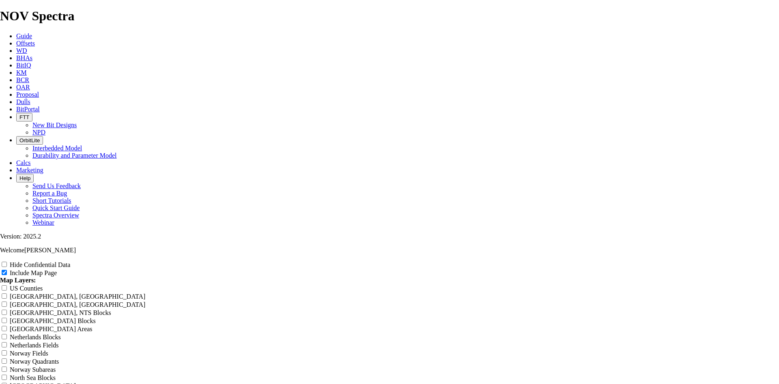
type input "8.5 TKF66-AD7 Bo"
type input "8.5 TKF66-AD7 B"
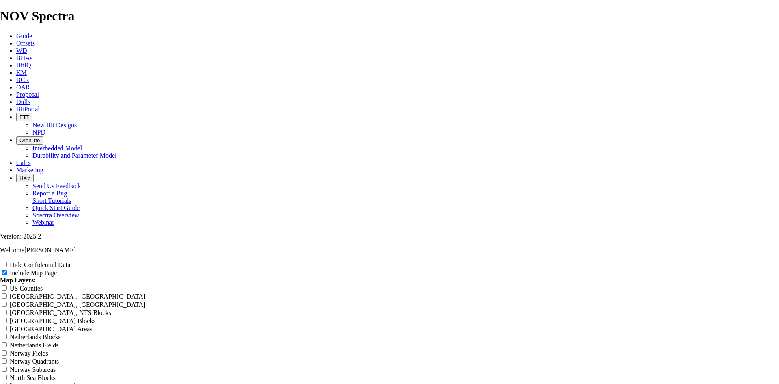
type input "8.5 TKF66-AD7 B"
type input "8.5 TKF66-AD7"
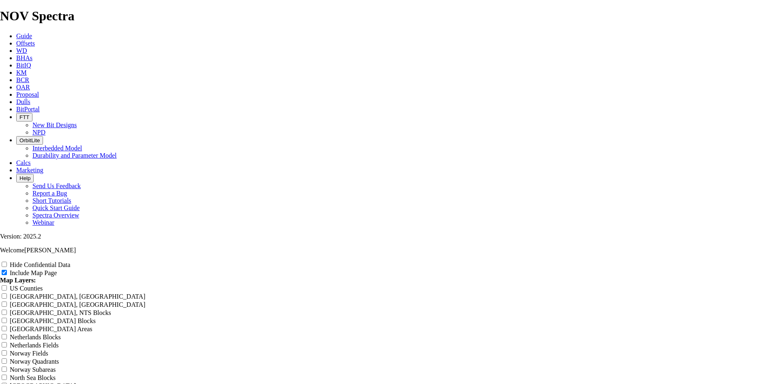
type input "8.5 TKF66-AD7"
type input "8.5 TKF66-AD7 L"
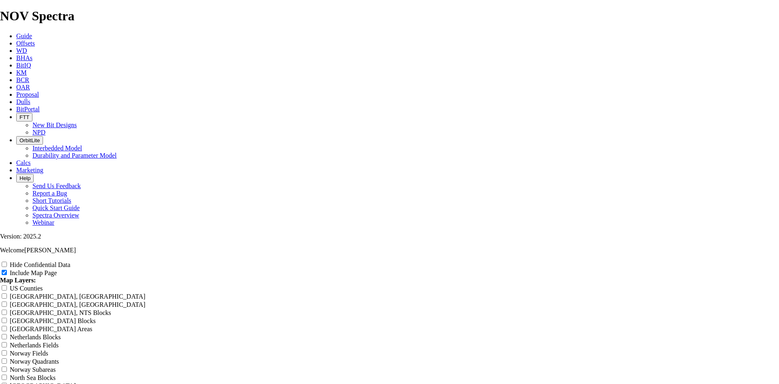
type input "8.5 TKF66-AD7 L"
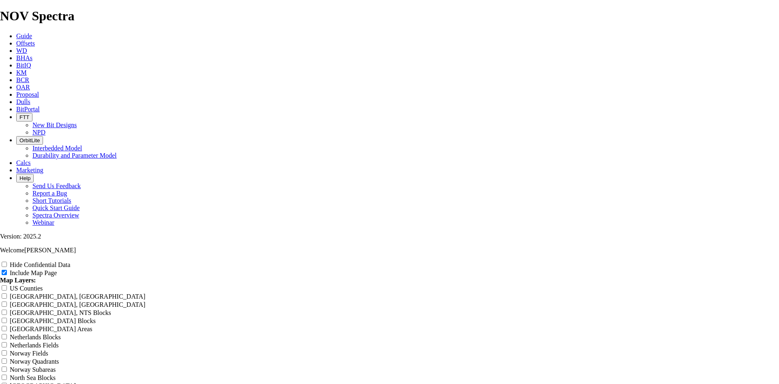
type input "8.5 TKF66-AD7 Le"
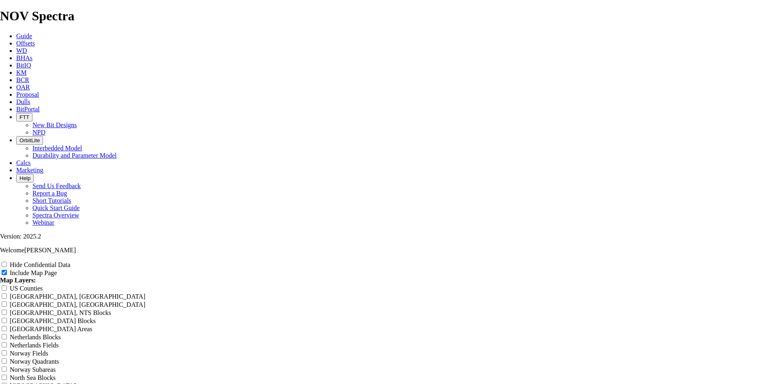
type input "8.5 TKF66-AD7 Le"
type input "8.5 TKF66-AD7 Lea"
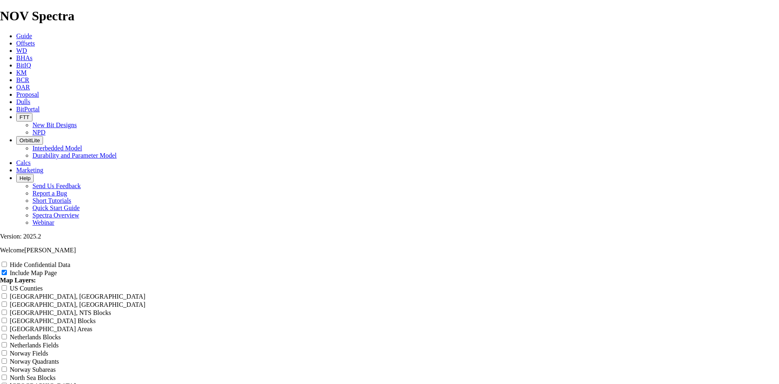
type input "8.5 TKF66-AD7 Lea"
type input "8.5 TKF66-AD7 Lea c"
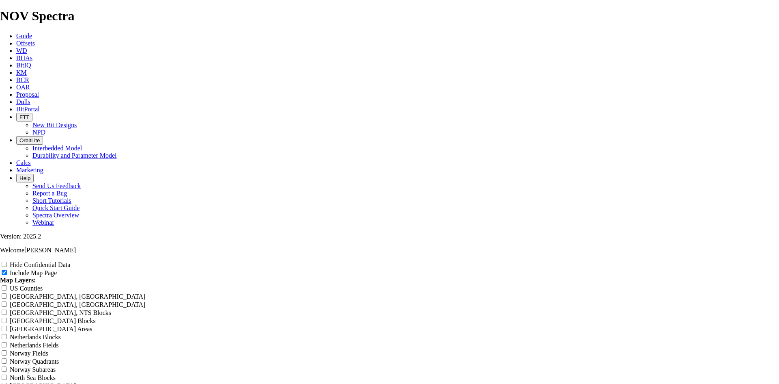
type input "8.5 TKF66-AD7 Lea c"
type input "8.5 TKF66-AD7 Lea co"
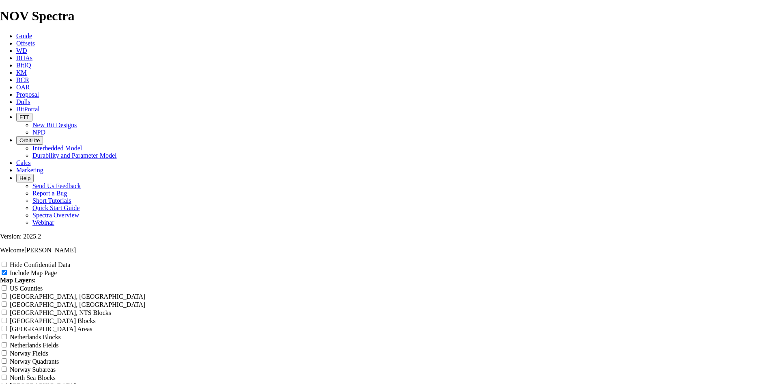
type input "8.5 TKF66-AD7 Lea co"
type input "8.5 TKF66-AD7 Lea cou"
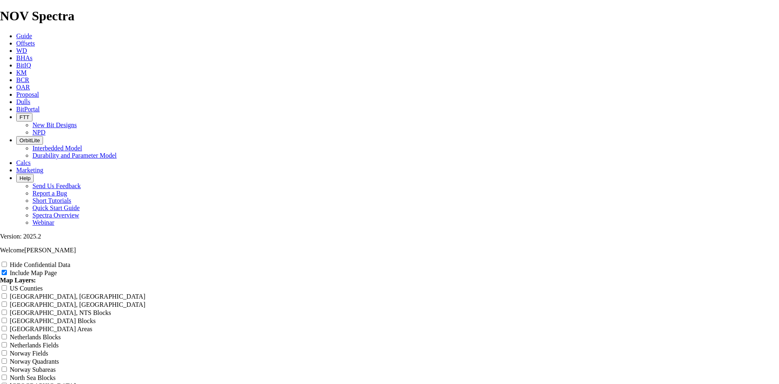
type input "8.5 TKF66-AD7 Lea cou"
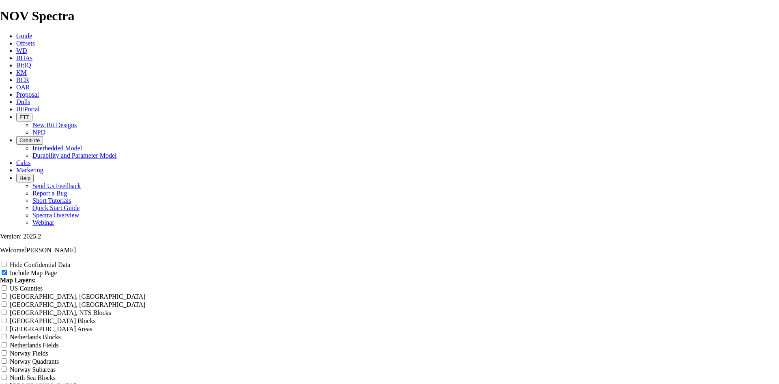
type input "8.5 TKF66-AD7 Lea coun"
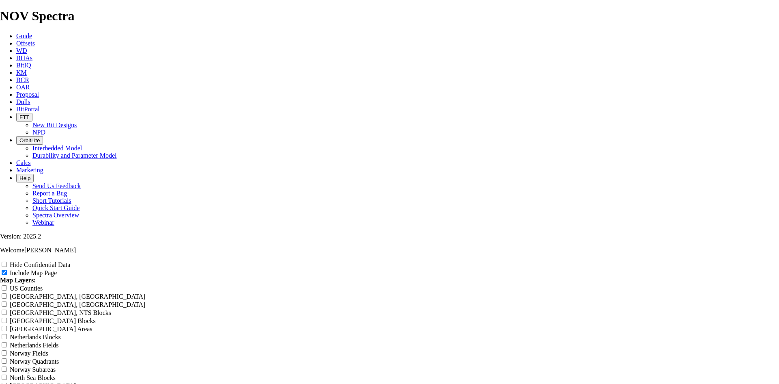
type input "8.5 TKF66-AD7 Lea coun"
type input "8.5 TKF66-AD7 Lea count"
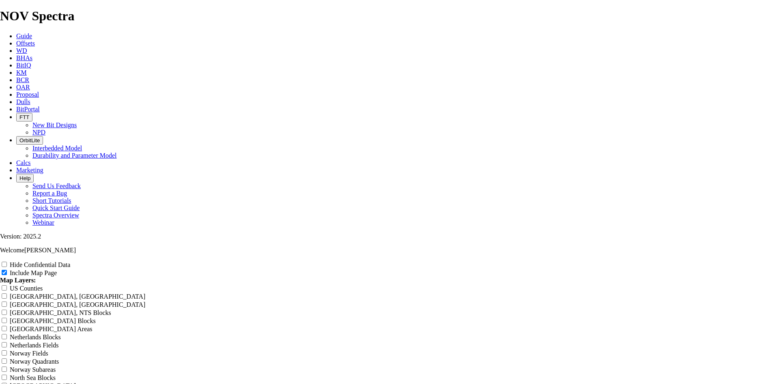
scroll to position [0, 0]
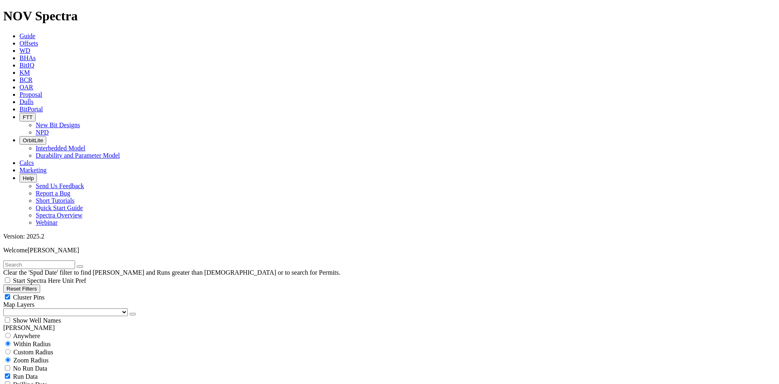
scroll to position [325, 0]
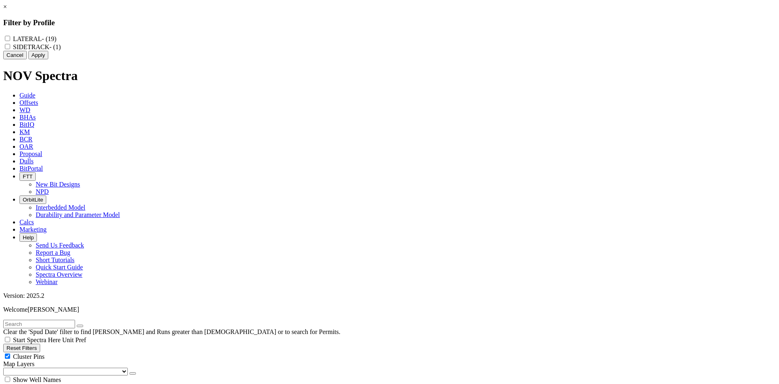
click at [56, 41] on label "LATERAL - (19)" at bounding box center [34, 38] width 43 height 7
click at [10, 41] on input "LATERAL - (19)" at bounding box center [7, 38] width 5 height 5
click at [48, 59] on button "Apply" at bounding box center [38, 55] width 20 height 9
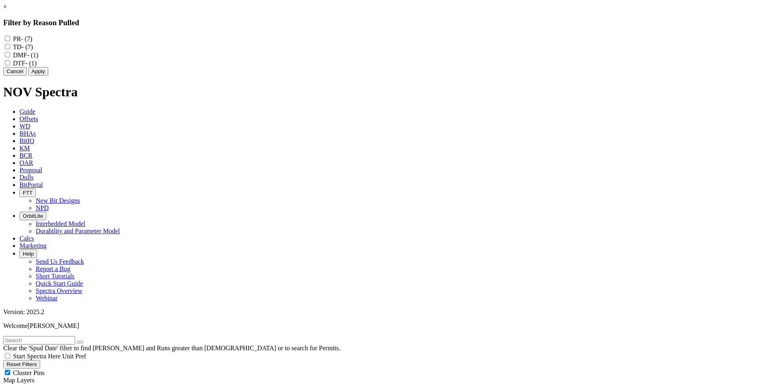
click at [48, 76] on button "Apply" at bounding box center [38, 71] width 20 height 9
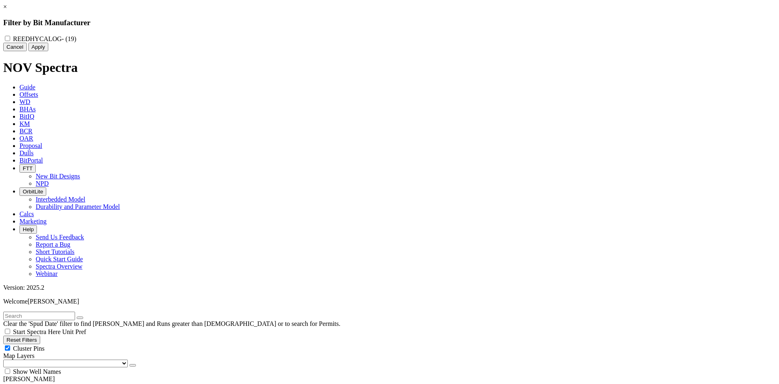
click at [76, 39] on label "REEDHYCALOG - (19)" at bounding box center [44, 38] width 63 height 7
click at [10, 39] on input "REEDHYCALOG - (19)" at bounding box center [7, 38] width 5 height 5
click at [48, 51] on button "Apply" at bounding box center [38, 47] width 20 height 9
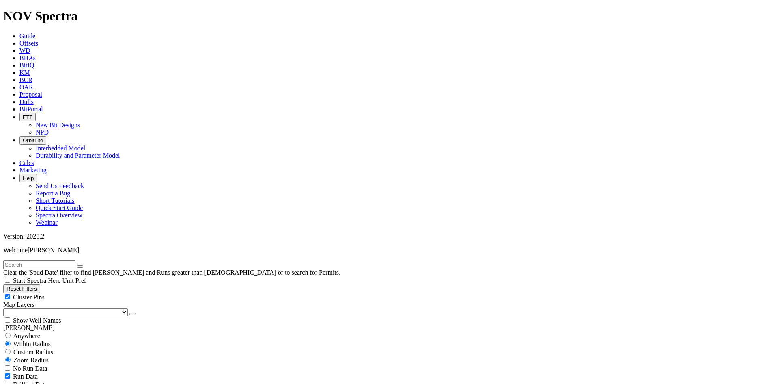
scroll to position [22, 0]
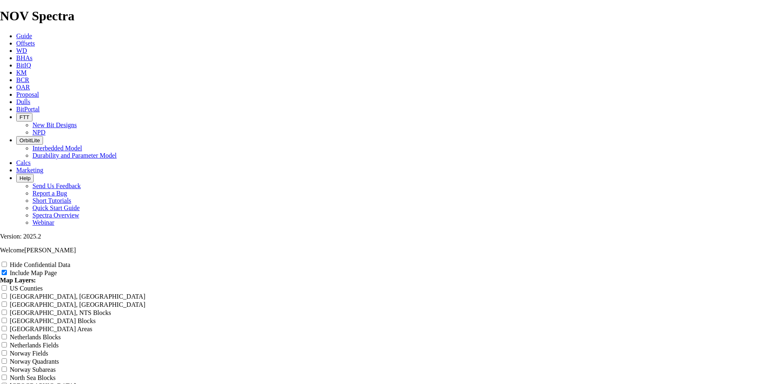
click at [70, 261] on label "Hide Confidential Data" at bounding box center [40, 264] width 60 height 7
click at [7, 261] on input "Hide Confidential Data" at bounding box center [4, 263] width 5 height 5
drag, startPoint x: 286, startPoint y: 76, endPoint x: 232, endPoint y: 81, distance: 54.7
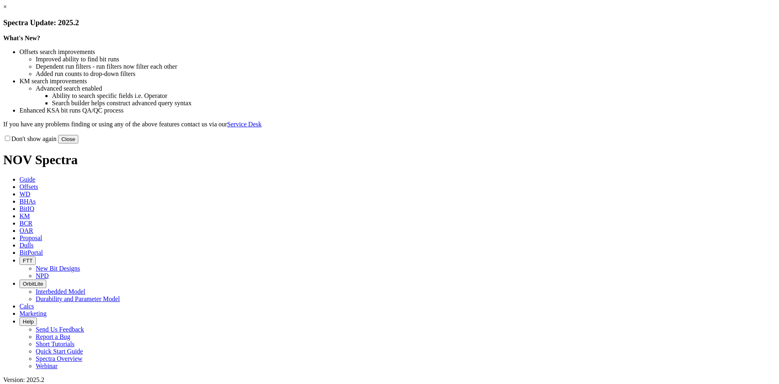
drag, startPoint x: 557, startPoint y: 225, endPoint x: 550, endPoint y: 217, distance: 10.9
click at [78, 143] on button "Close" at bounding box center [68, 139] width 20 height 9
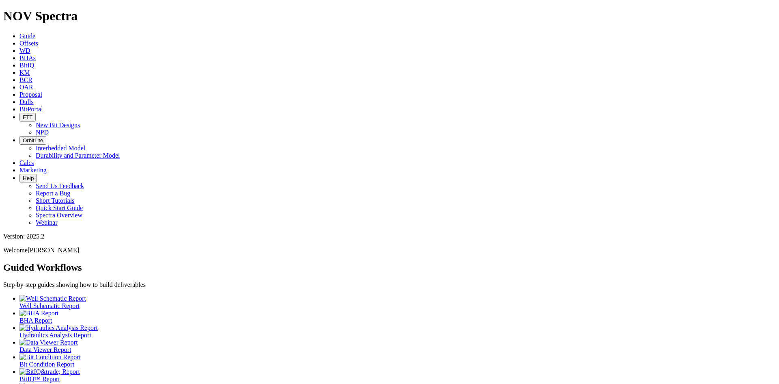
click at [38, 40] on span "Offsets" at bounding box center [28, 43] width 19 height 7
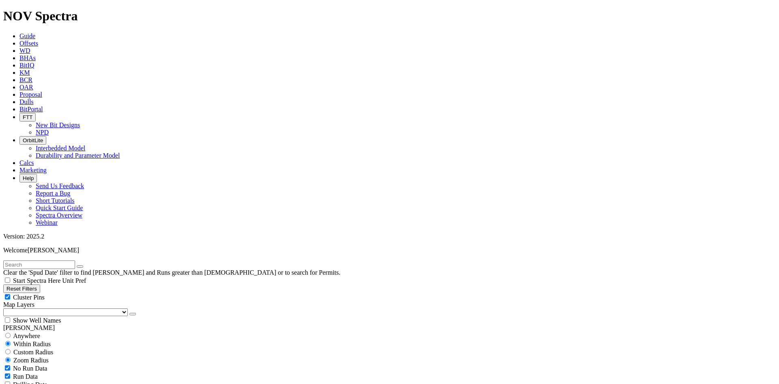
click at [34, 98] on span "Dulls" at bounding box center [26, 101] width 14 height 7
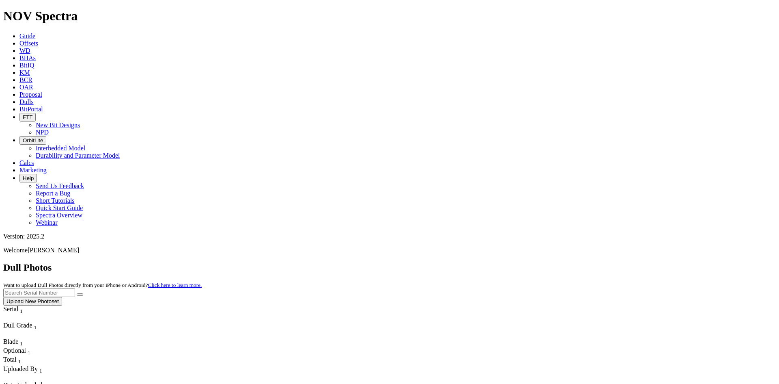
click at [43, 106] on span "BitPortal" at bounding box center [31, 109] width 24 height 7
